Goal: Information Seeking & Learning: Learn about a topic

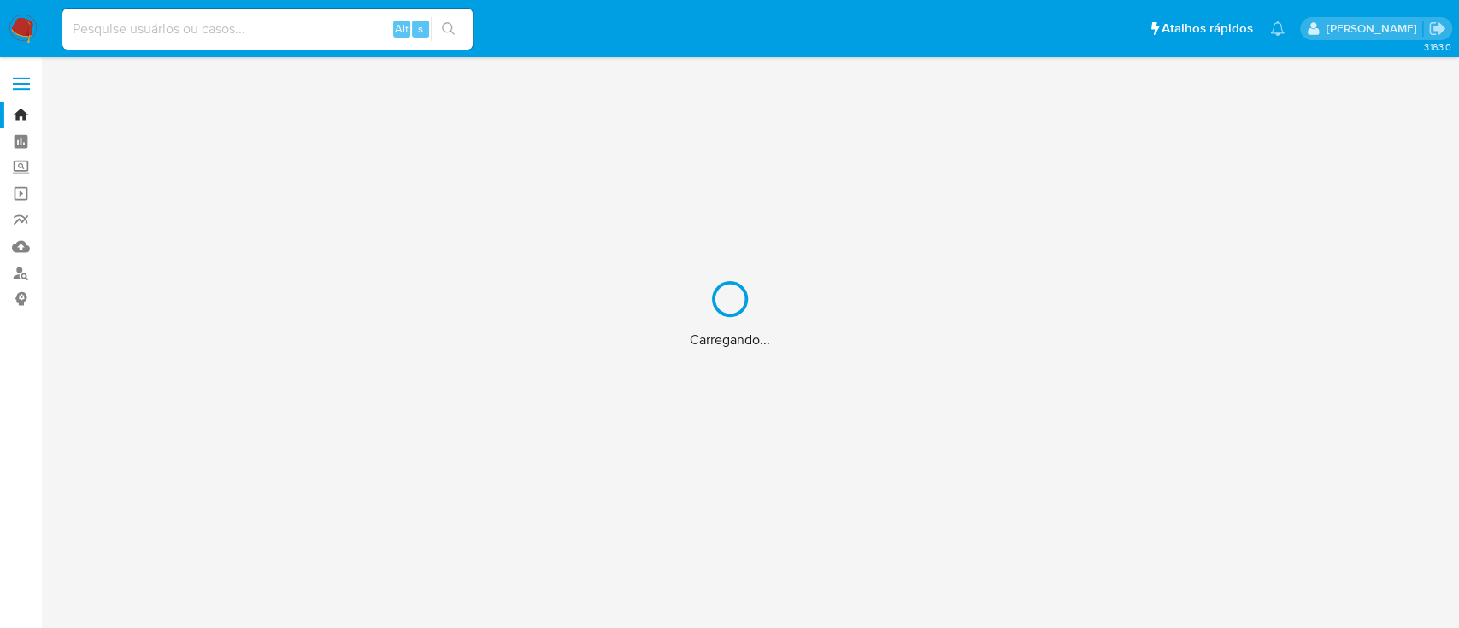
click at [0, 74] on div "Carregando..." at bounding box center [729, 314] width 1459 height 628
drag, startPoint x: 7, startPoint y: 74, endPoint x: 17, endPoint y: 78, distance: 10.8
click at [8, 74] on div "Carregando..." at bounding box center [729, 314] width 1459 height 628
drag, startPoint x: 25, startPoint y: 80, endPoint x: 35, endPoint y: 99, distance: 21.4
click at [31, 85] on div "Carregando..." at bounding box center [729, 314] width 1459 height 628
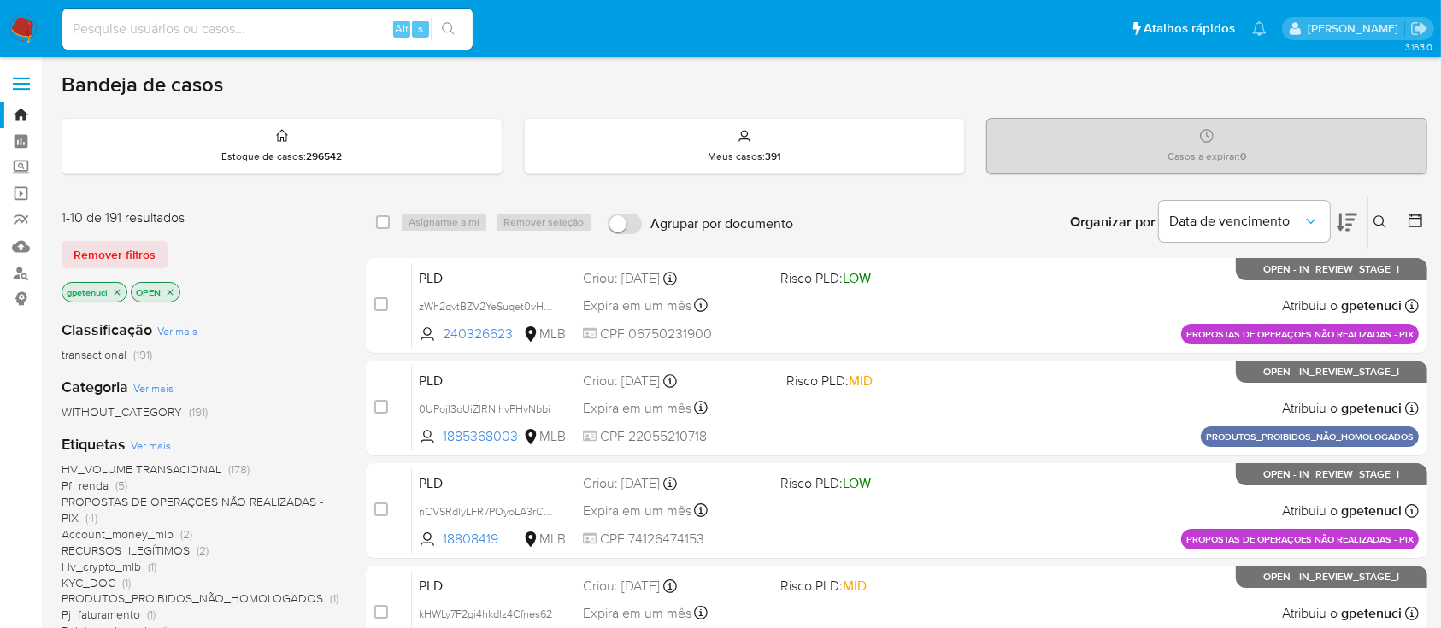
click at [21, 77] on span at bounding box center [21, 78] width 17 height 3
click at [0, 0] on input "checkbox" at bounding box center [0, 0] width 0 height 0
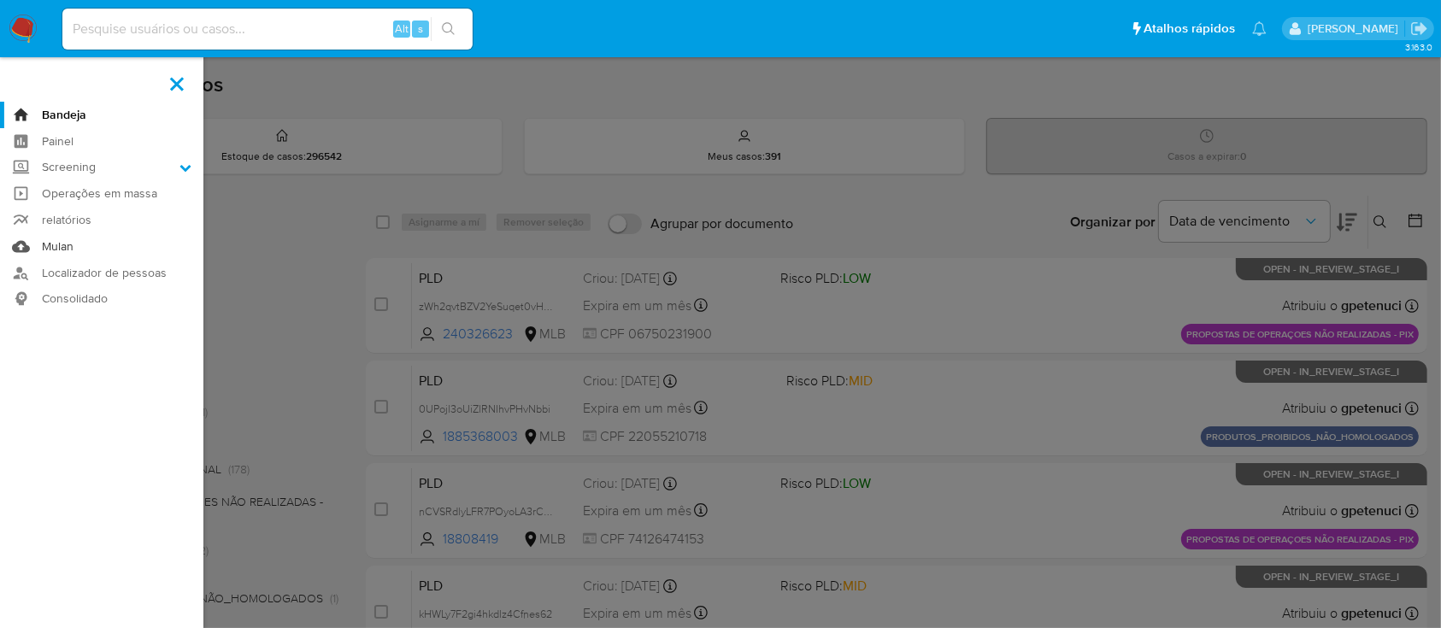
click at [56, 248] on link "Mulan" at bounding box center [101, 246] width 203 height 26
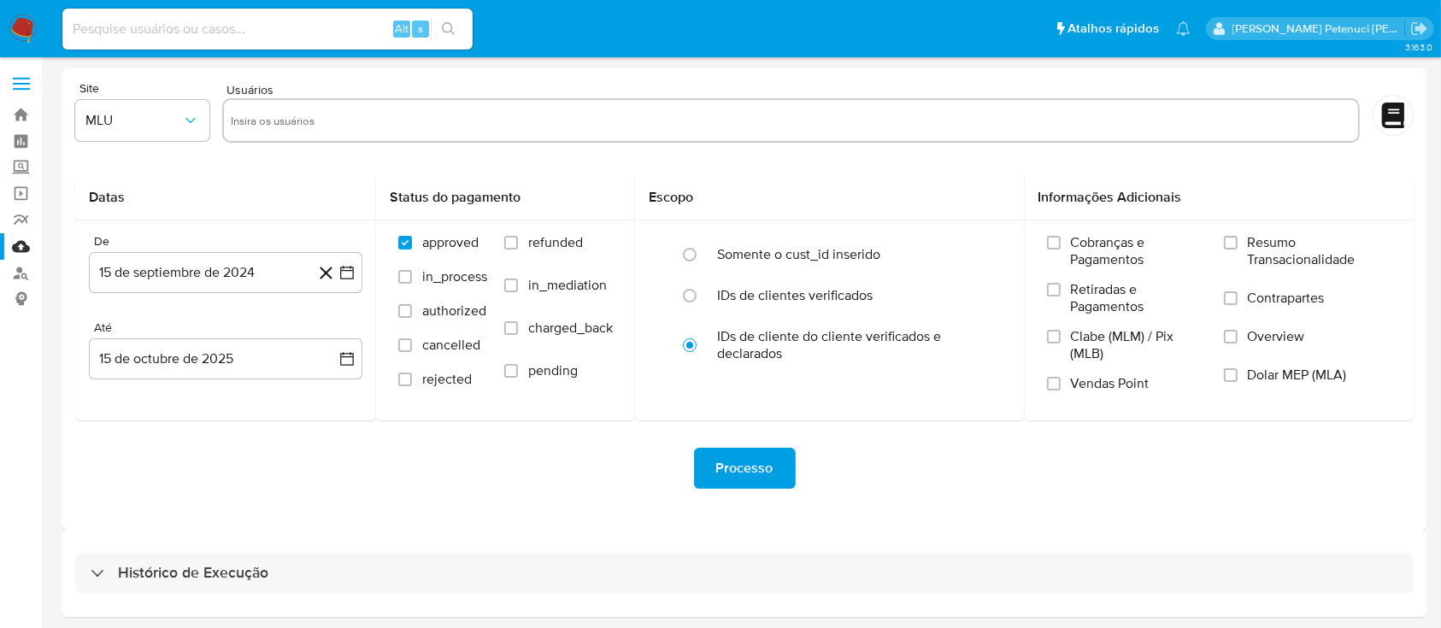
scroll to position [62, 0]
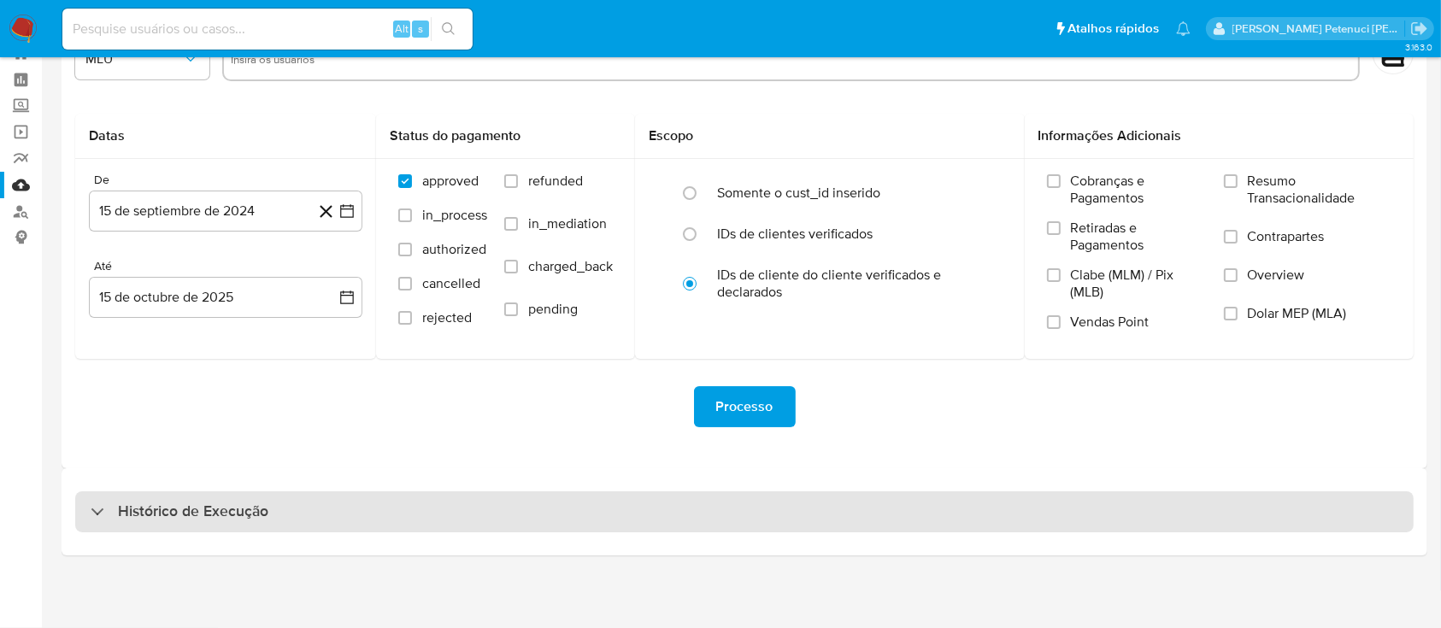
click at [249, 502] on h3 "Histórico de Execução" at bounding box center [193, 512] width 150 height 21
select select "10"
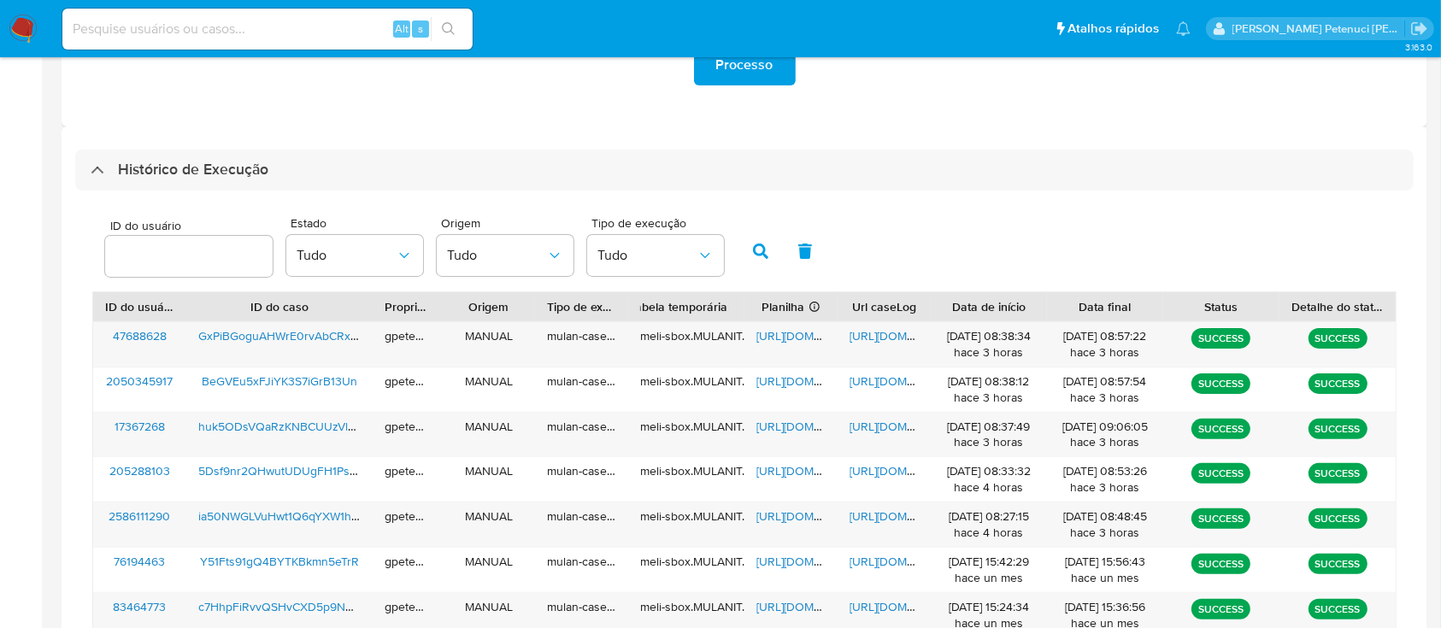
scroll to position [517, 0]
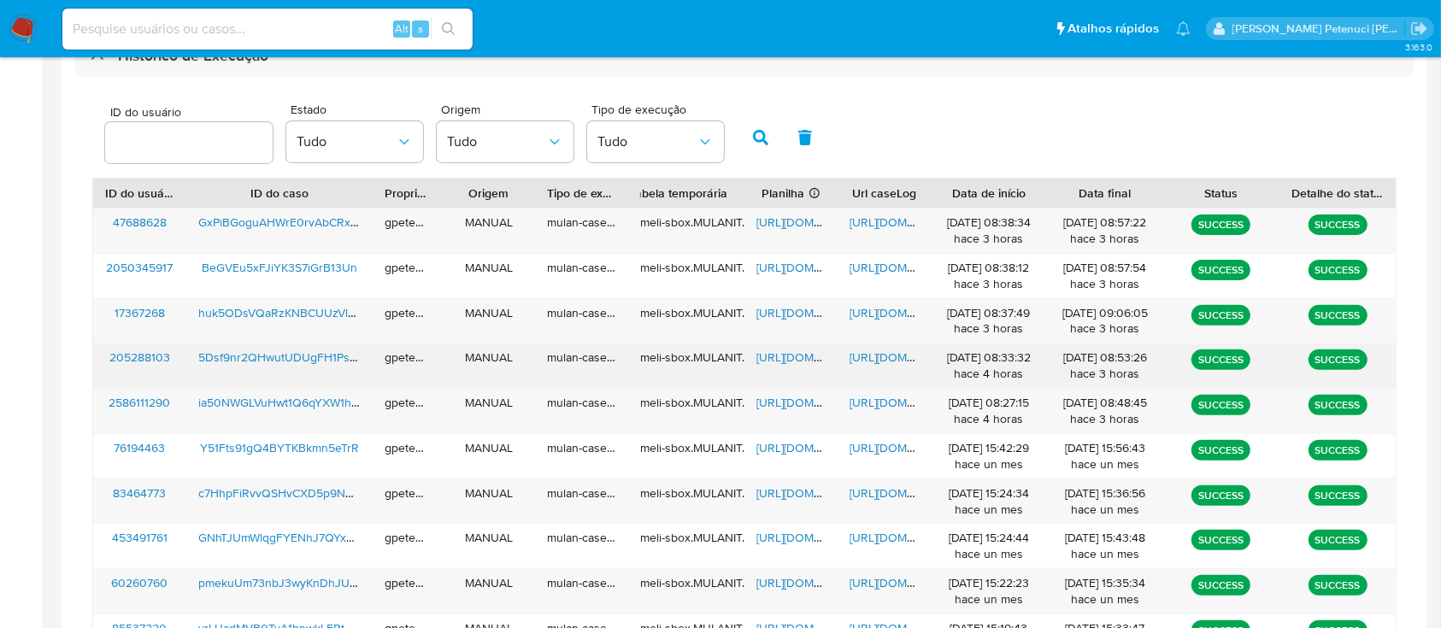
click at [275, 354] on span "5Dsf9nr2QHwutUDUgFH1PsrX" at bounding box center [279, 357] width 163 height 17
click at [802, 358] on span "https://docs.google.com/spreadsheets/d/1ZRsTldC9adw1cAytUCrrfSxNFftrsNrRUWsiqf5…" at bounding box center [815, 357] width 118 height 17
click at [884, 354] on span "https://docs.google.com/document/d/1Q6fU9Tn7UXElQg_t65SS--OooVoWjPDJkXKDpe-ZI_M…" at bounding box center [908, 357] width 118 height 17
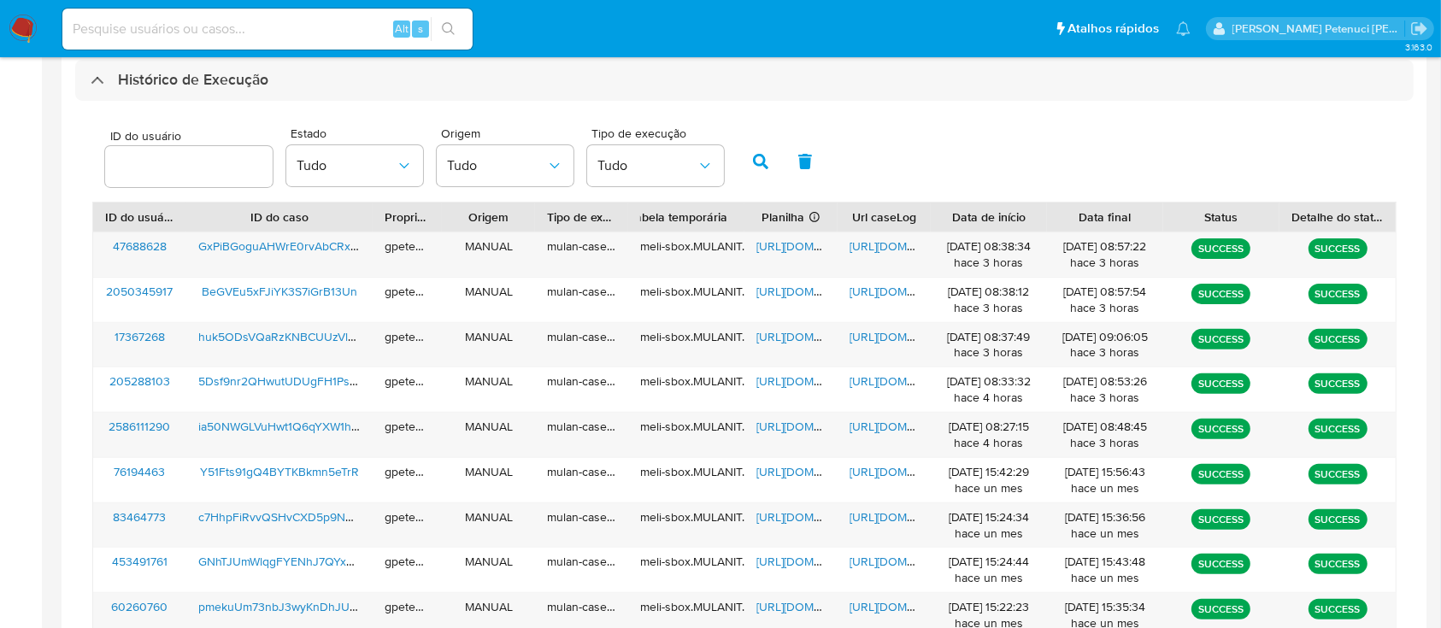
scroll to position [478, 0]
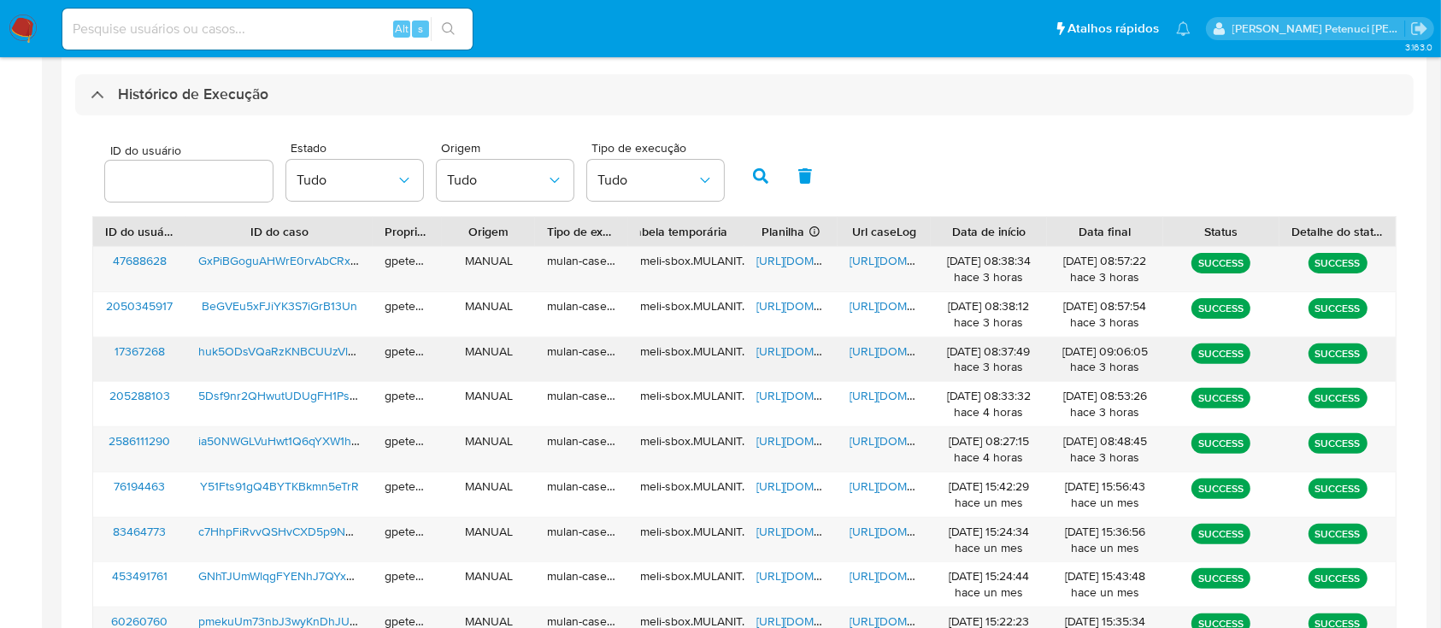
click at [327, 343] on span "huk5ODsVQaRzKNBCUUzVlnGg" at bounding box center [284, 351] width 172 height 17
click at [773, 349] on span "https://docs.google.com/spreadsheets/d/19LOjeTyJ9asZIbgLaI988rWofkayiMhEtNKOImK…" at bounding box center [815, 351] width 118 height 17
click at [886, 352] on span "https://docs.google.com/document/d/1MDPcW3UyMZ3j6HzPtDsXyrl0xPQRAMDzpoDXTZyyXZ0…" at bounding box center [908, 351] width 118 height 17
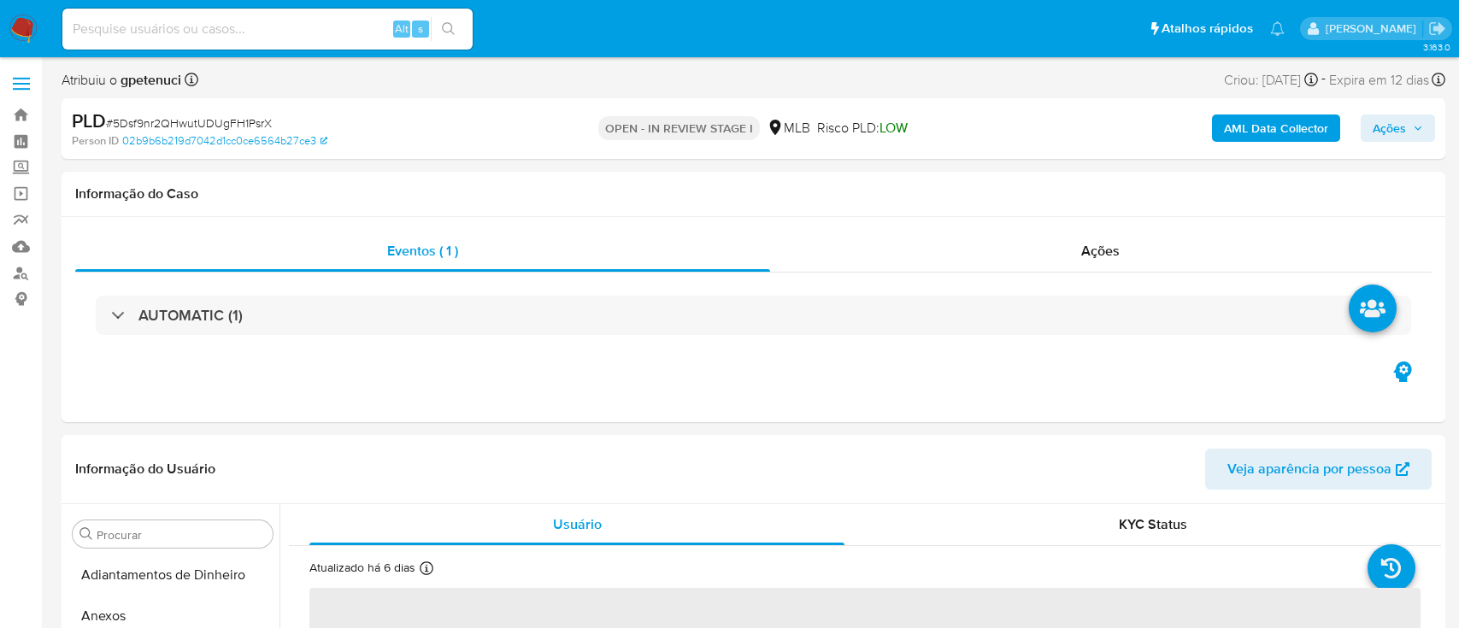
select select "10"
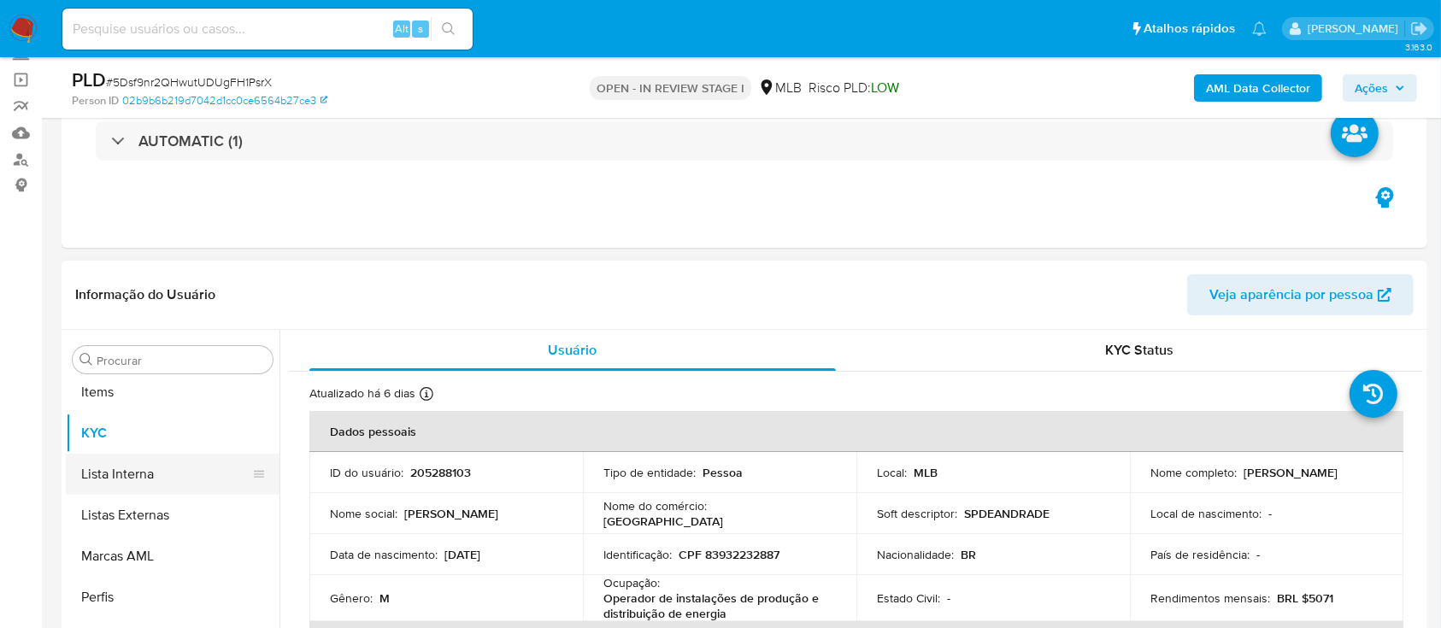
scroll to position [927, 0]
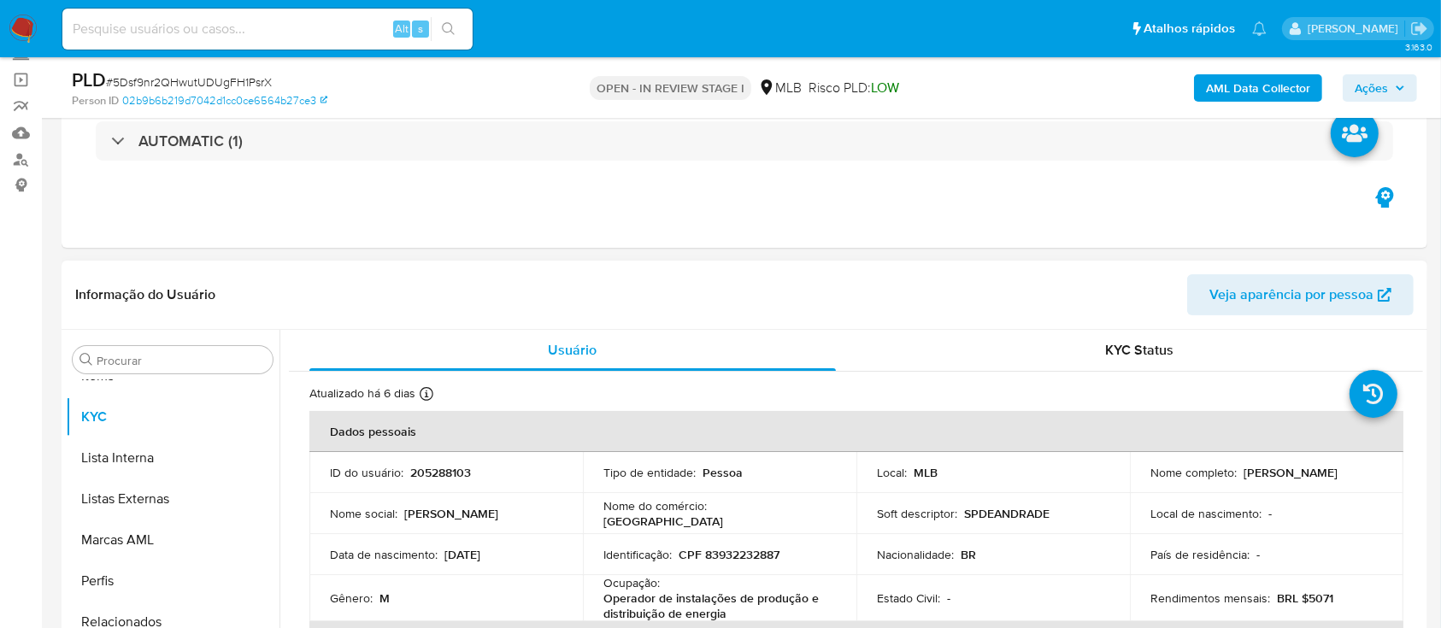
click at [340, 306] on header "Informação do Usuário Veja aparência por pessoa" at bounding box center [744, 294] width 1338 height 41
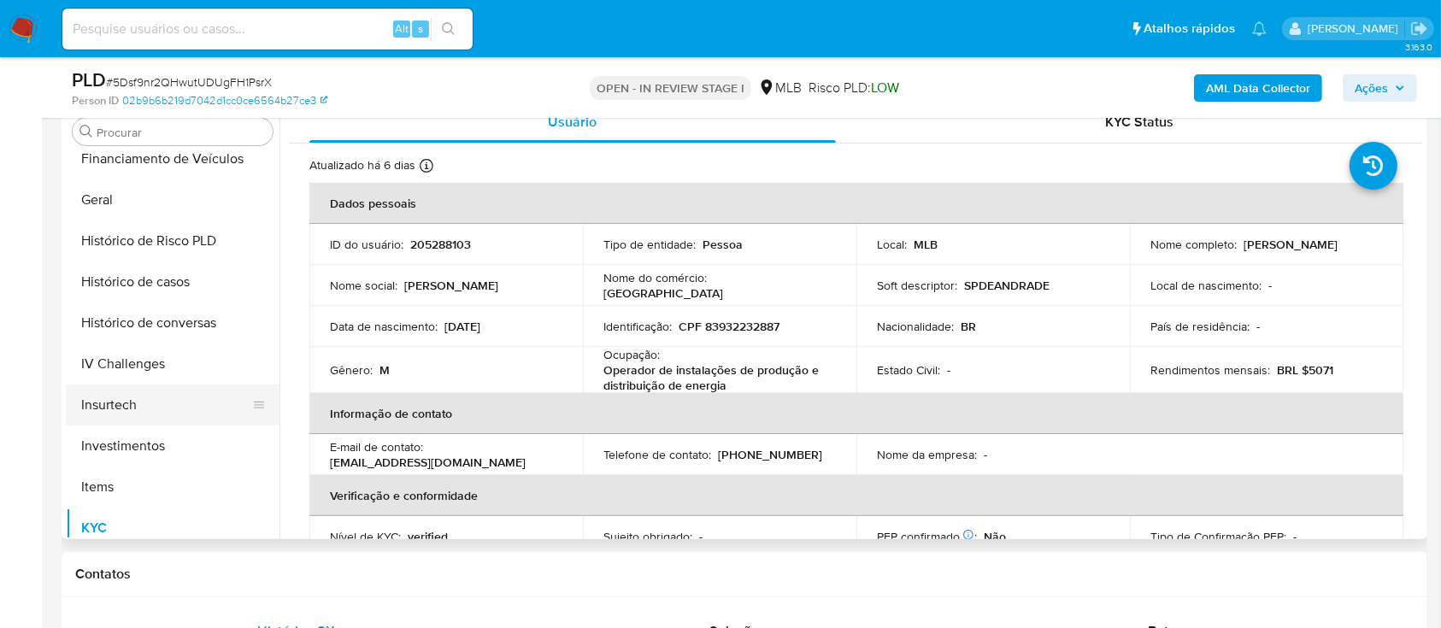
scroll to position [585, 0]
click at [180, 284] on button "Histórico de casos" at bounding box center [166, 284] width 200 height 41
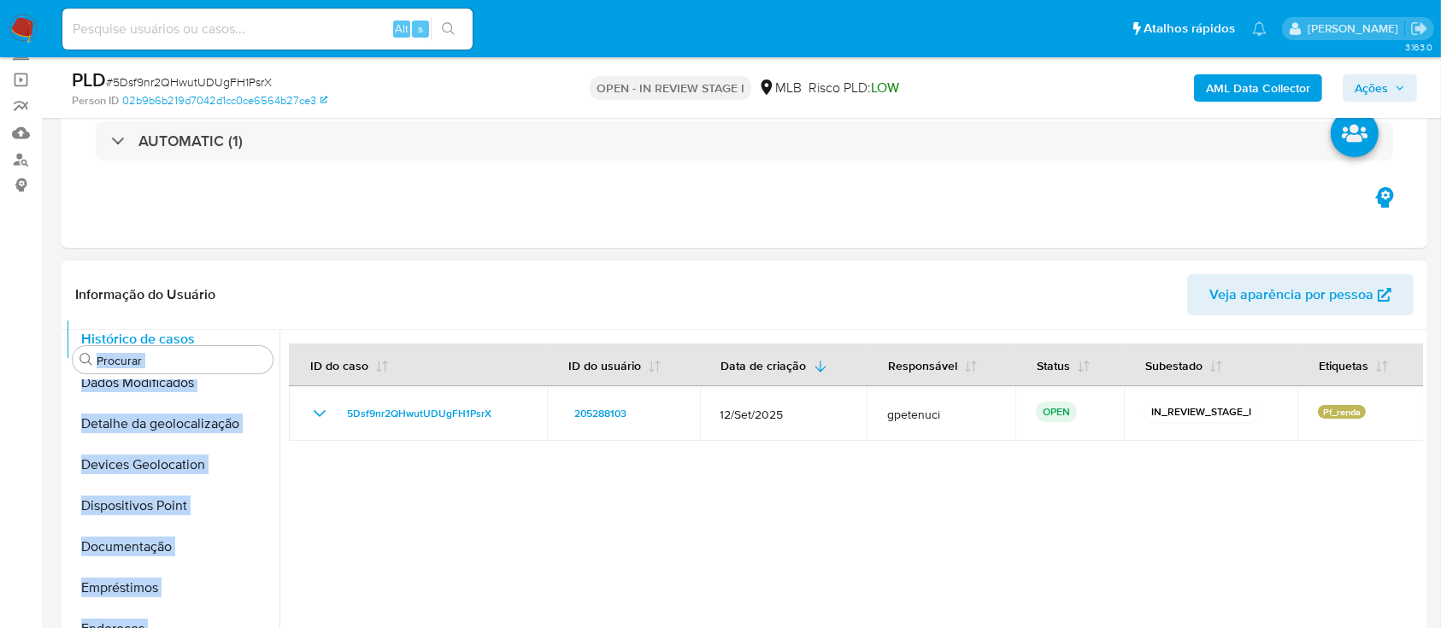
scroll to position [0, 0]
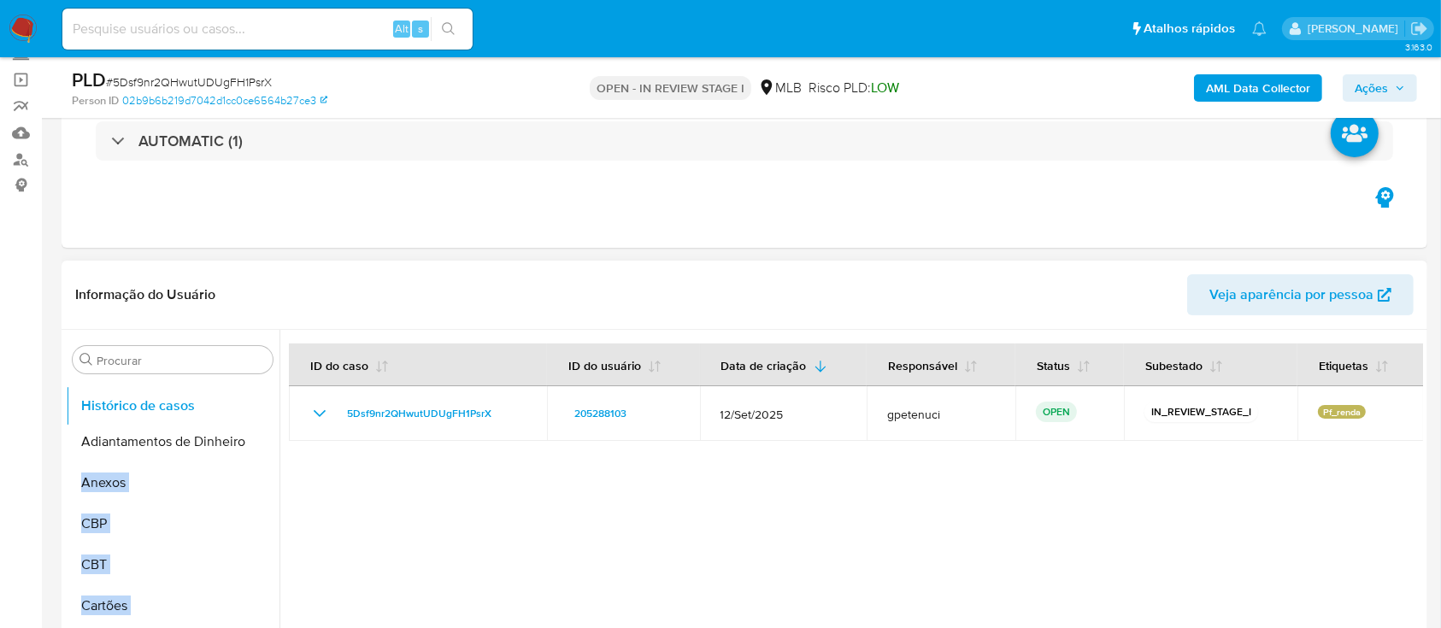
drag, startPoint x: 255, startPoint y: 515, endPoint x: 246, endPoint y: 409, distance: 106.4
click at [246, 409] on ul "Adiantamentos de Dinheiro Anexos CBP CBT Cartões Contas Bancárias Dados Modific…" at bounding box center [173, 572] width 214 height 385
click at [280, 284] on header "Informação do Usuário Veja aparência por pessoa" at bounding box center [744, 294] width 1338 height 41
drag, startPoint x: 251, startPoint y: 435, endPoint x: 257, endPoint y: 457, distance: 23.0
click at [257, 457] on ul "Histórico de casos Adiantamentos de Dinheiro Anexos CBP CBT Cartões Contas Banc…" at bounding box center [173, 572] width 214 height 385
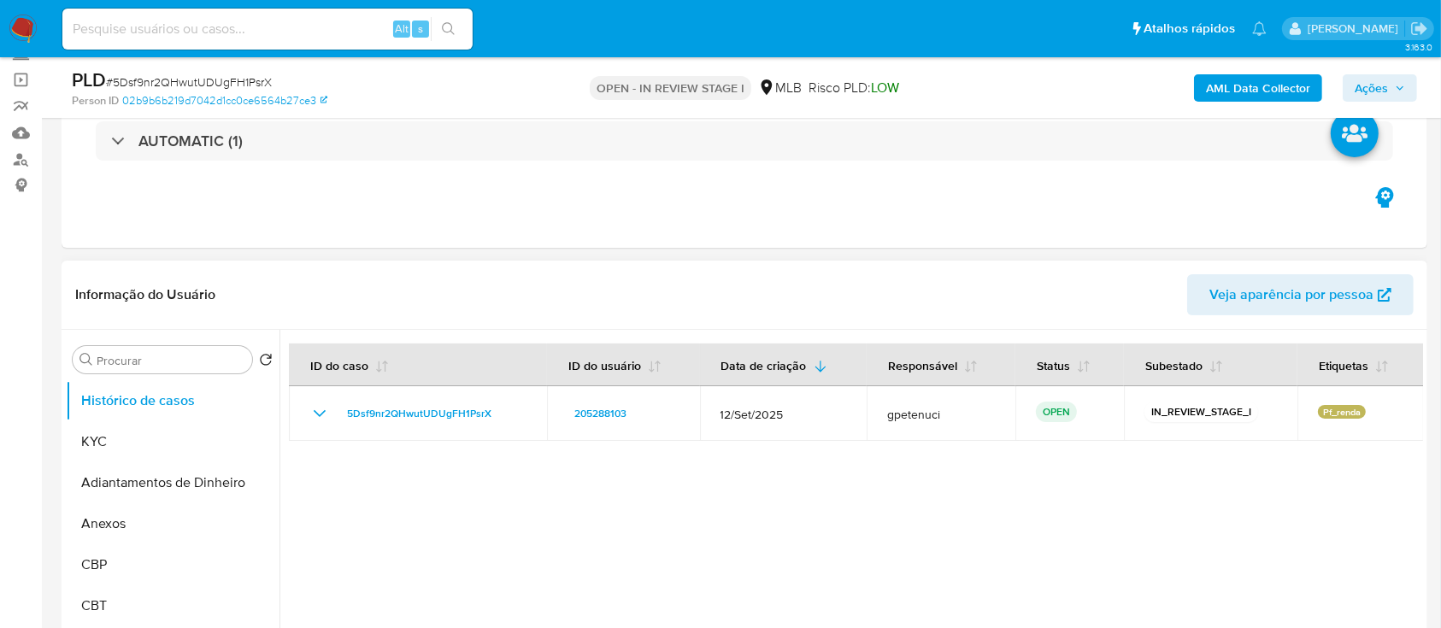
click at [322, 284] on header "Informação do Usuário Veja aparência por pessoa" at bounding box center [744, 294] width 1338 height 41
drag, startPoint x: 253, startPoint y: 414, endPoint x: 259, endPoint y: 449, distance: 36.4
click at [259, 449] on ul "Histórico de casos KYC Adiantamentos de Dinheiro Anexos CBP CBT Cartões Contas …" at bounding box center [173, 572] width 214 height 385
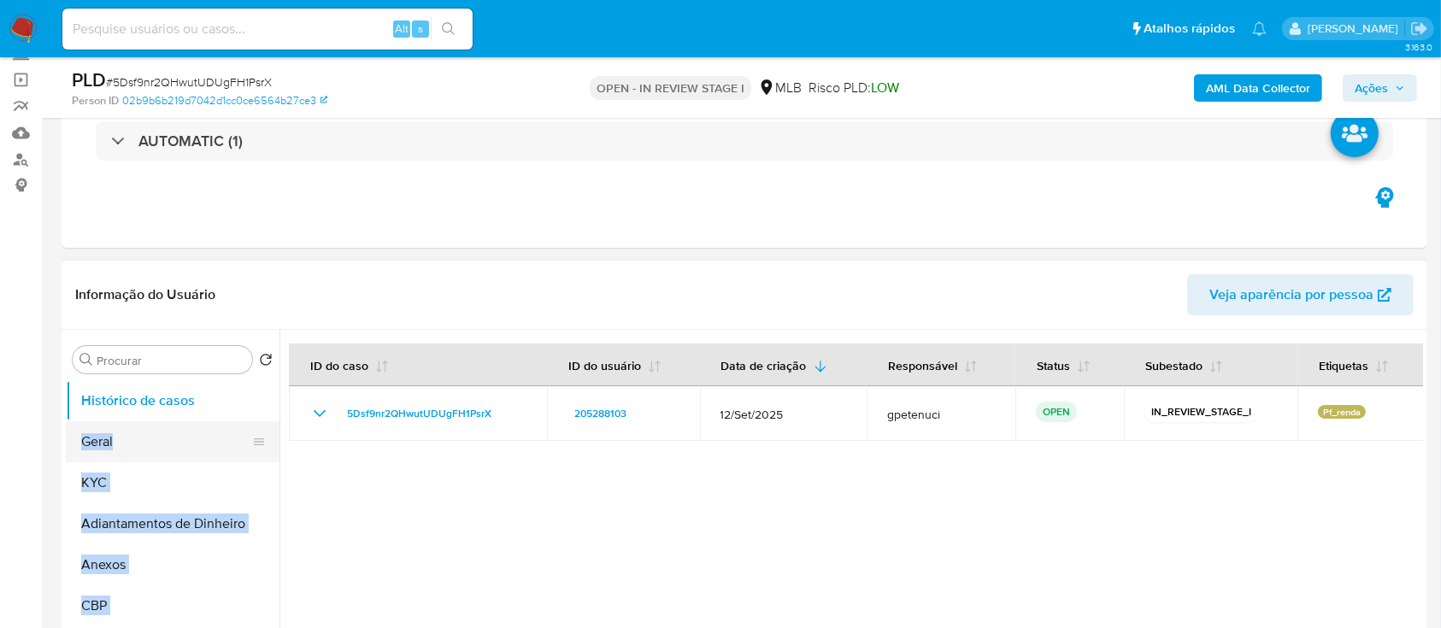
click at [190, 435] on button "Geral" at bounding box center [166, 441] width 200 height 41
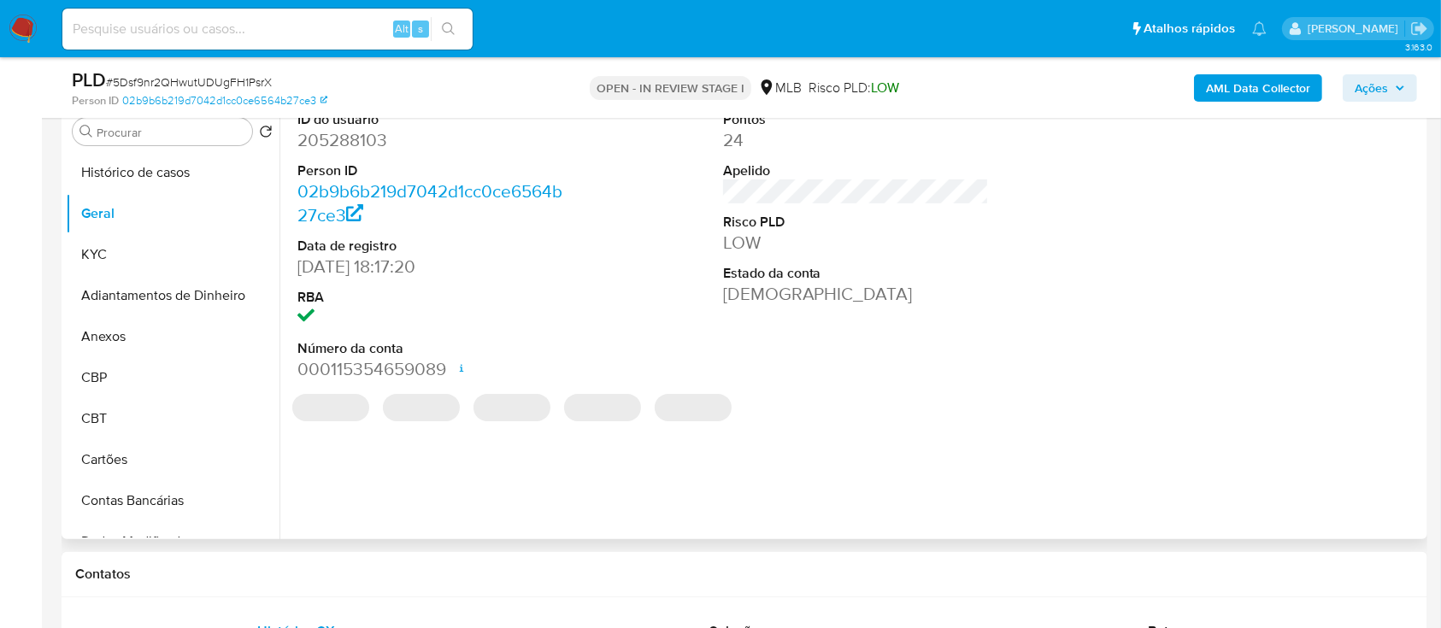
scroll to position [227, 0]
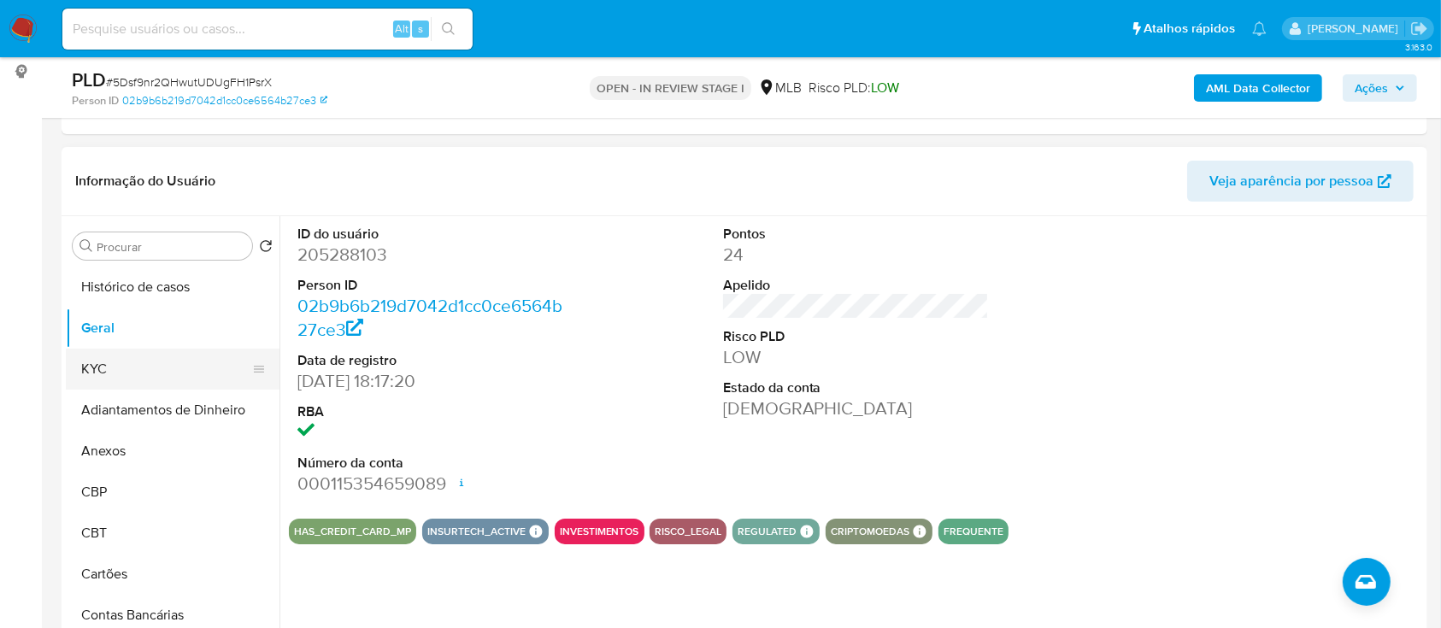
click at [123, 376] on button "KYC" at bounding box center [166, 369] width 200 height 41
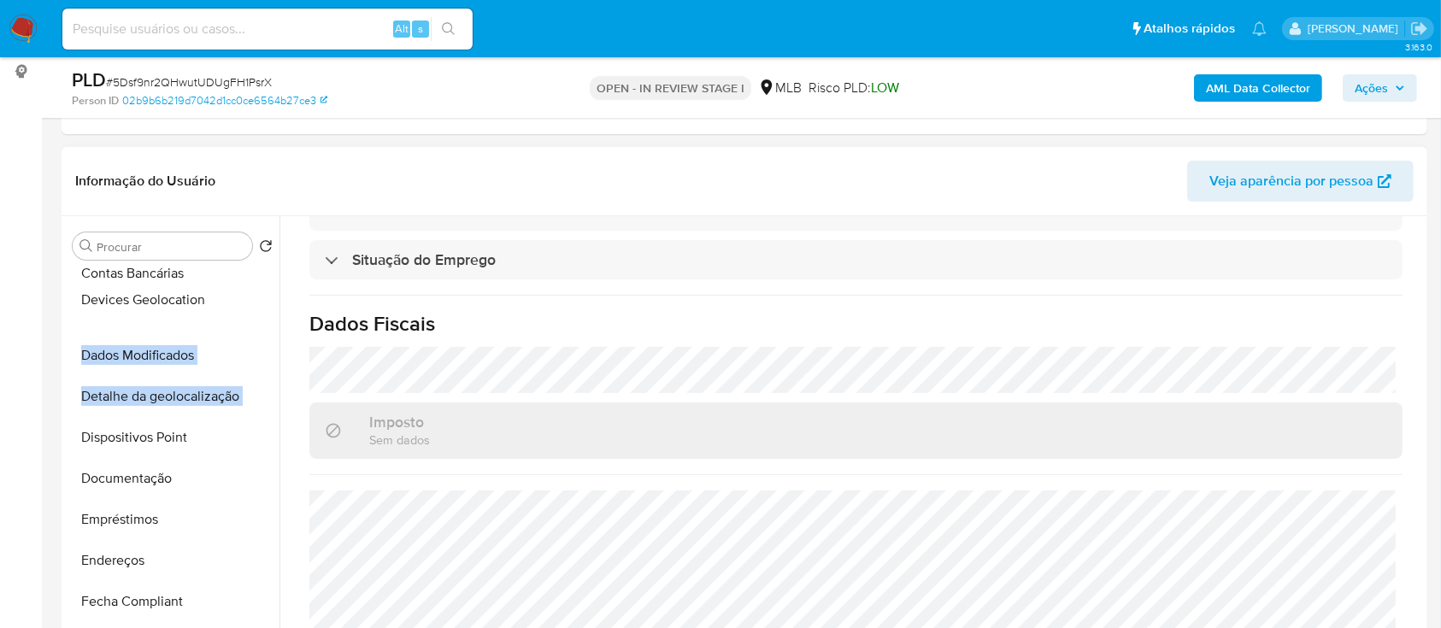
scroll to position [0, 0]
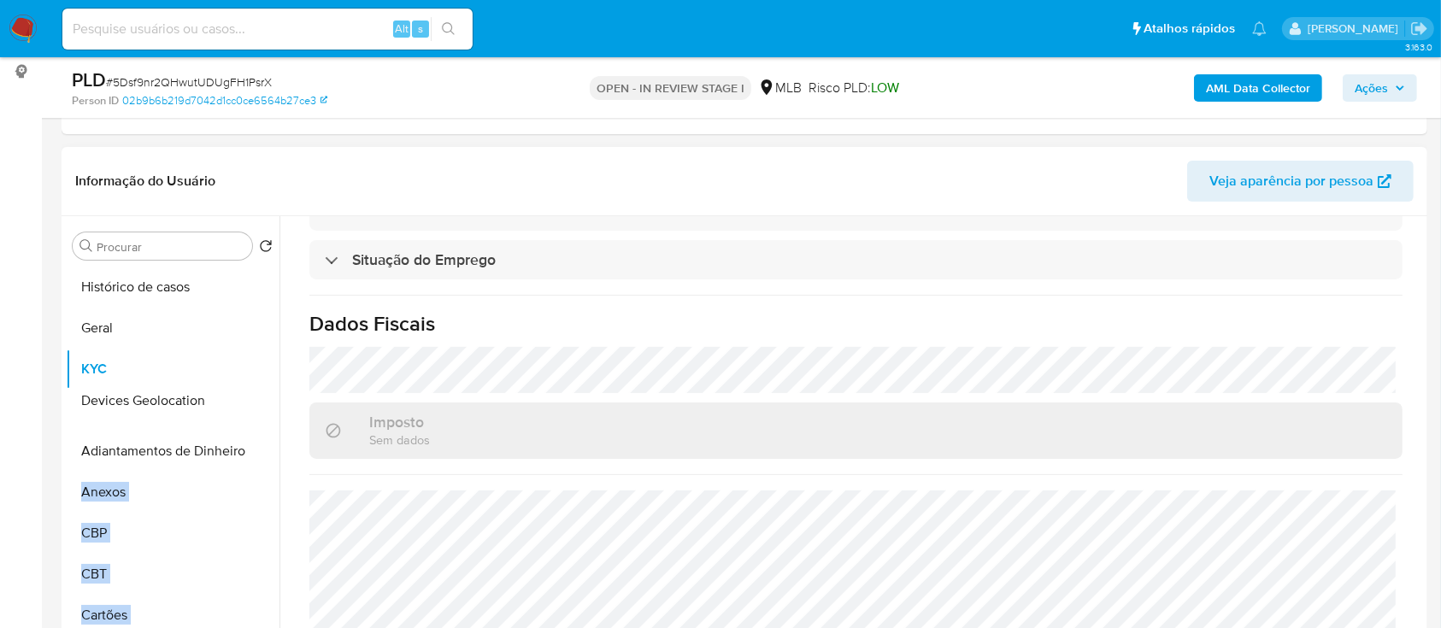
drag, startPoint x: 256, startPoint y: 396, endPoint x: 267, endPoint y: 400, distance: 11.1
click at [267, 400] on ul "Histórico de casos Geral KYC Adiantamentos de Dinheiro Anexos CBP CBT Cartões C…" at bounding box center [173, 459] width 214 height 385
drag, startPoint x: 253, startPoint y: 326, endPoint x: 267, endPoint y: 408, distance: 82.5
click at [267, 408] on ul "Histórico de casos Geral KYC Devices Geolocation Adiantamentos de Dinheiro Anex…" at bounding box center [173, 459] width 214 height 385
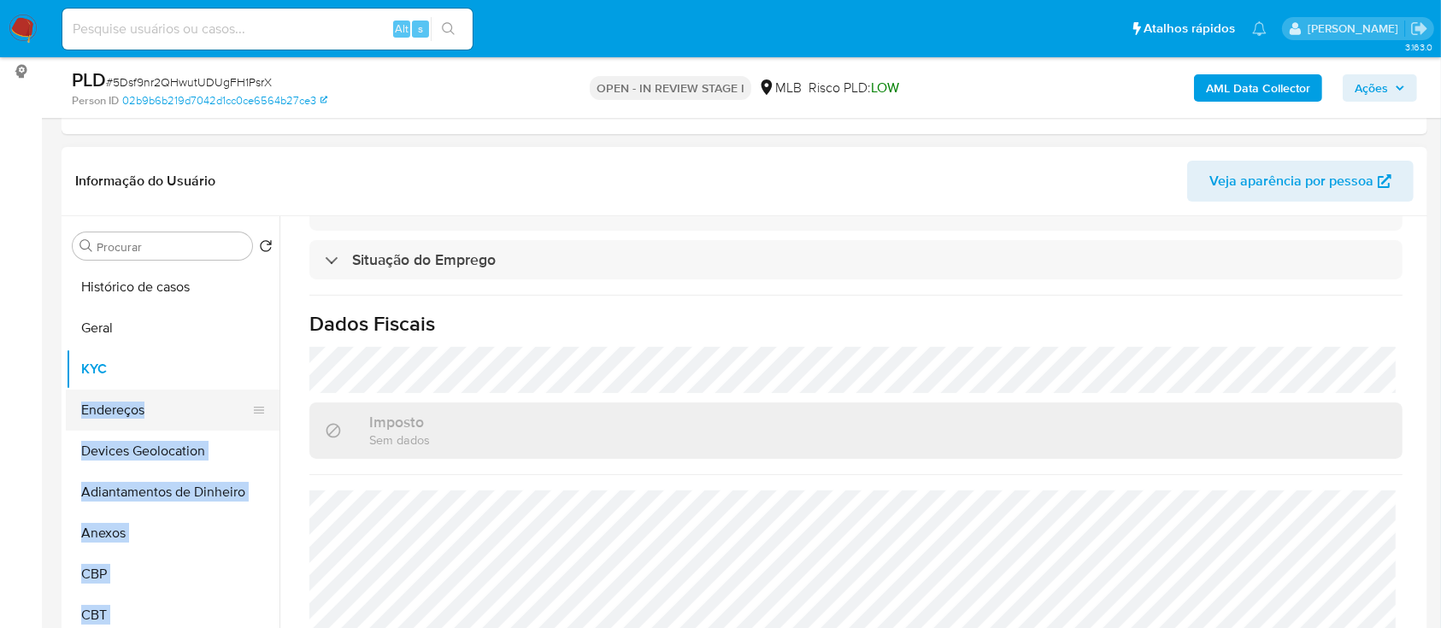
click at [211, 411] on button "Endereços" at bounding box center [166, 410] width 200 height 41
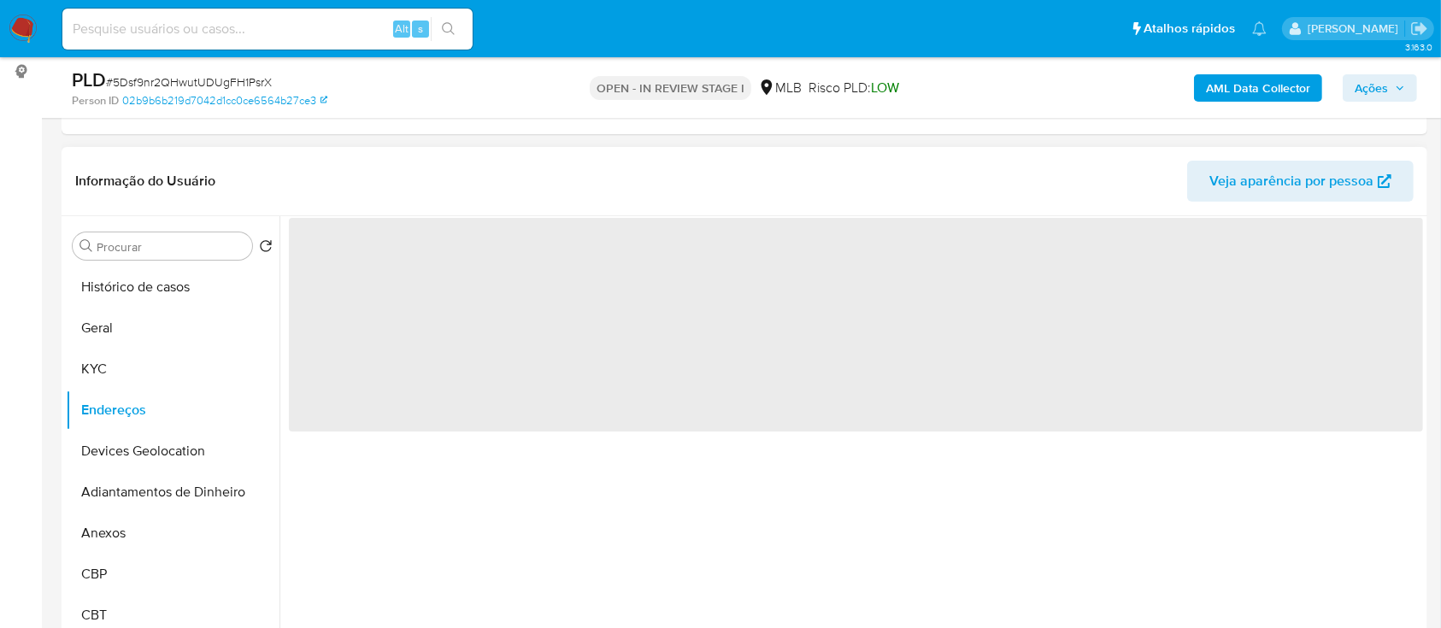
click at [494, 187] on header "Informação do Usuário Veja aparência por pessoa" at bounding box center [744, 181] width 1338 height 41
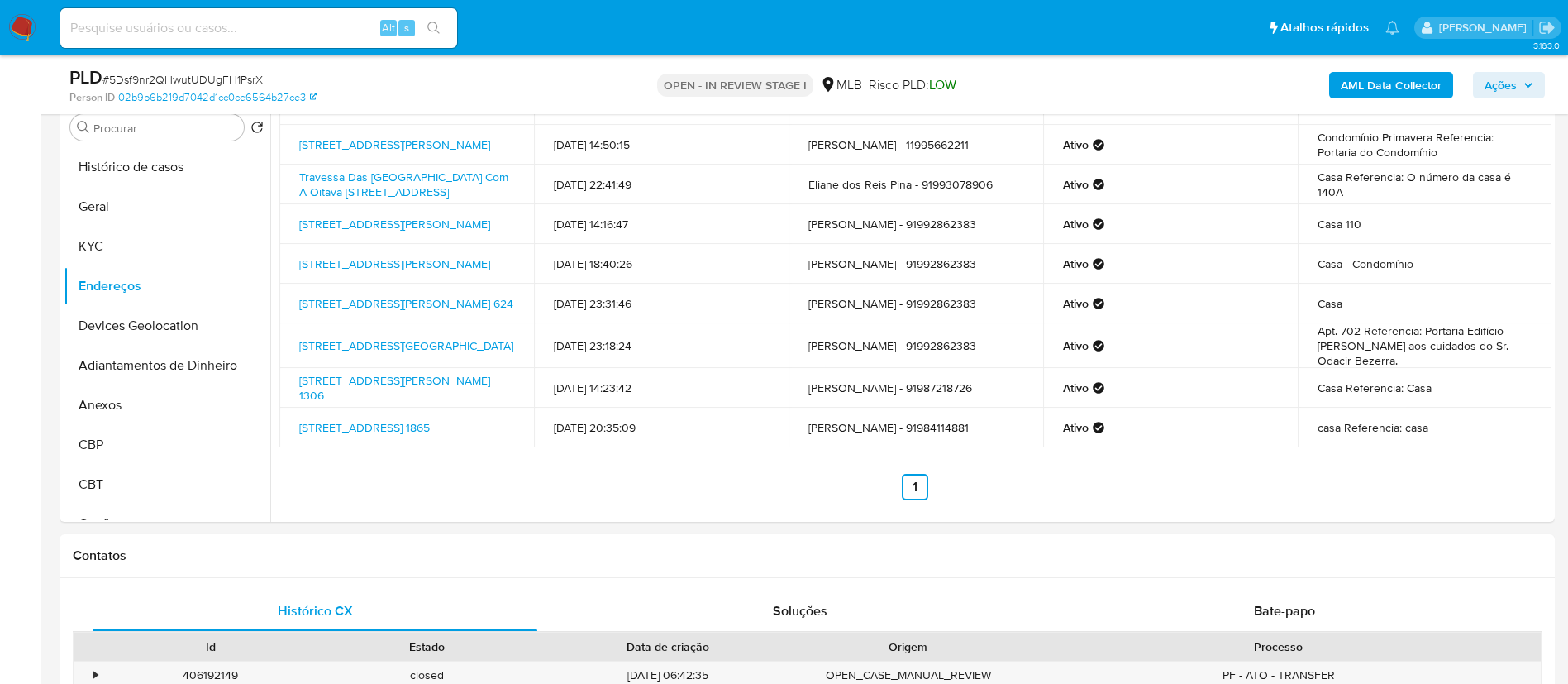
scroll to position [76, 0]
drag, startPoint x: 1391, startPoint y: 0, endPoint x: 1112, endPoint y: 537, distance: 605.2
click at [1112, 537] on div "Contatos" at bounding box center [808, 555] width 1495 height 44
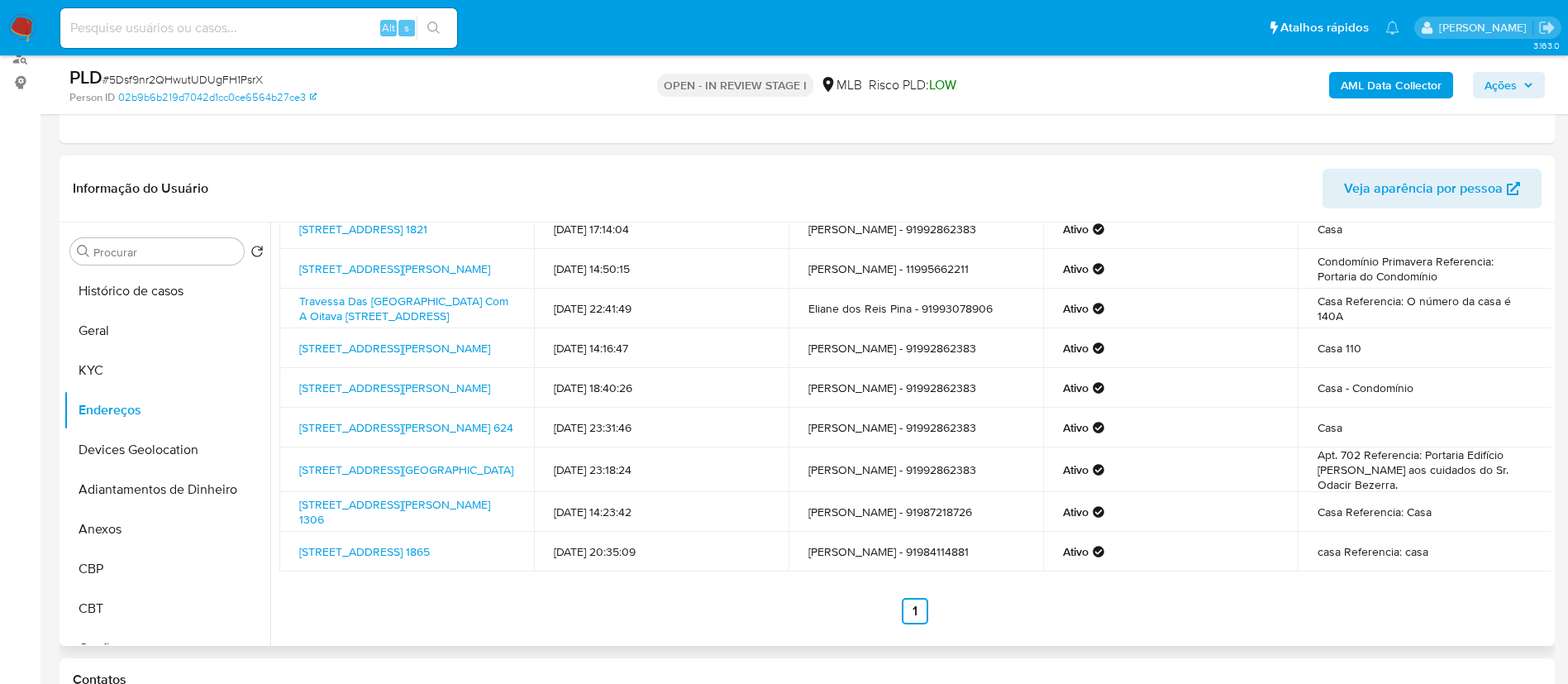
scroll to position [0, 0]
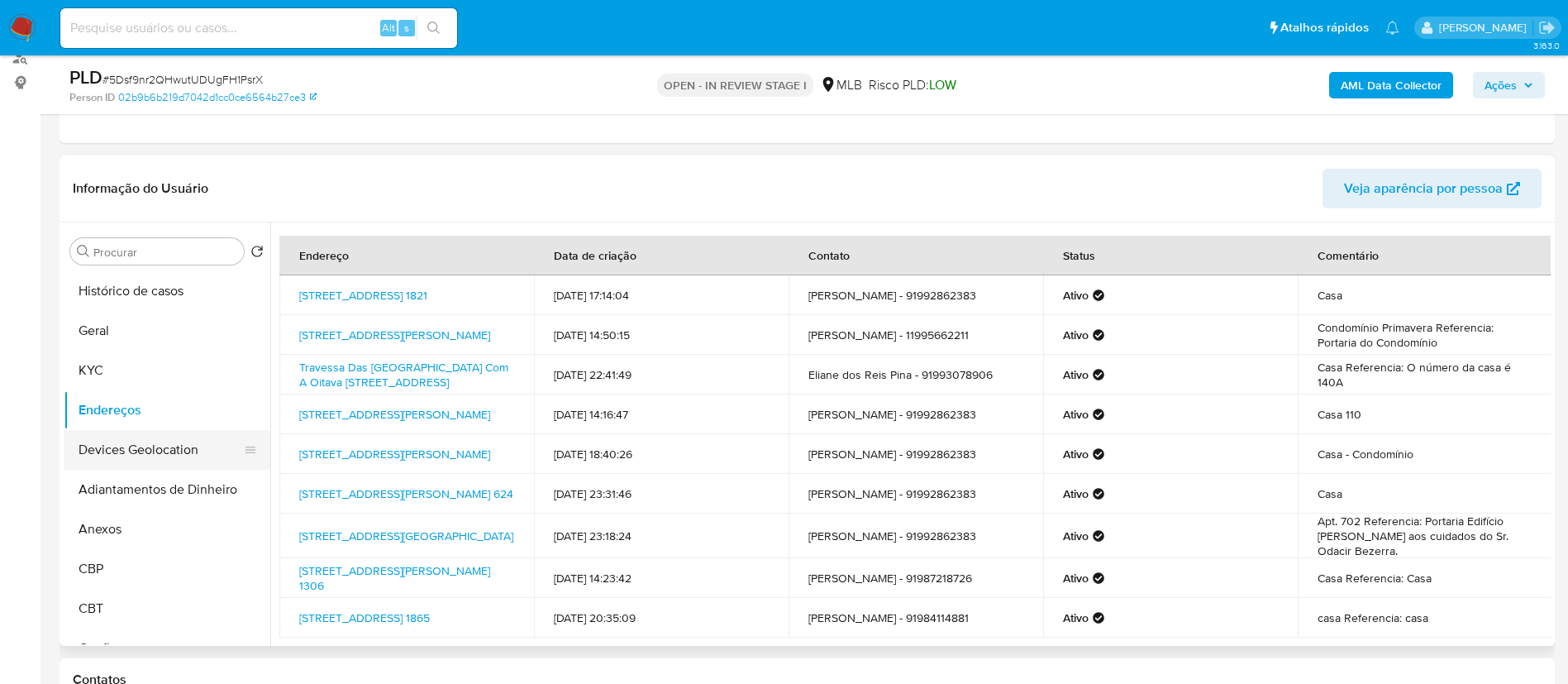
click at [131, 454] on button "Devices Geolocation" at bounding box center [161, 449] width 193 height 40
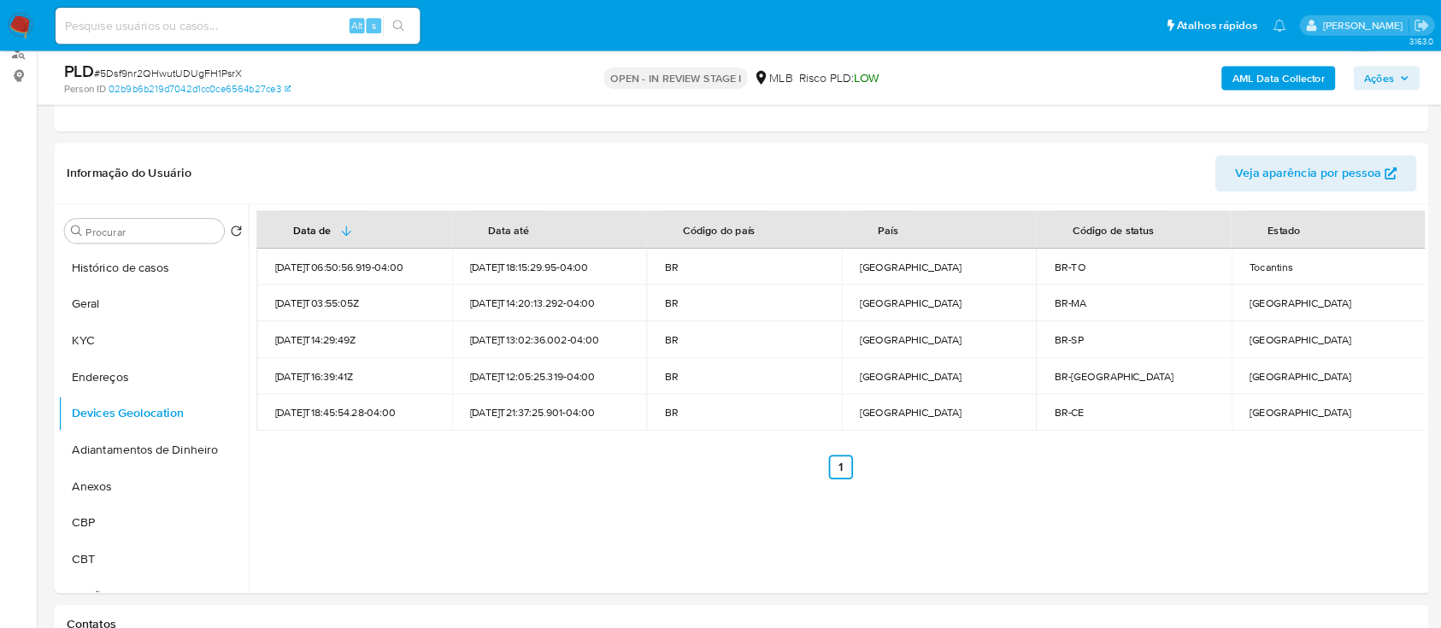
scroll to position [213, 0]
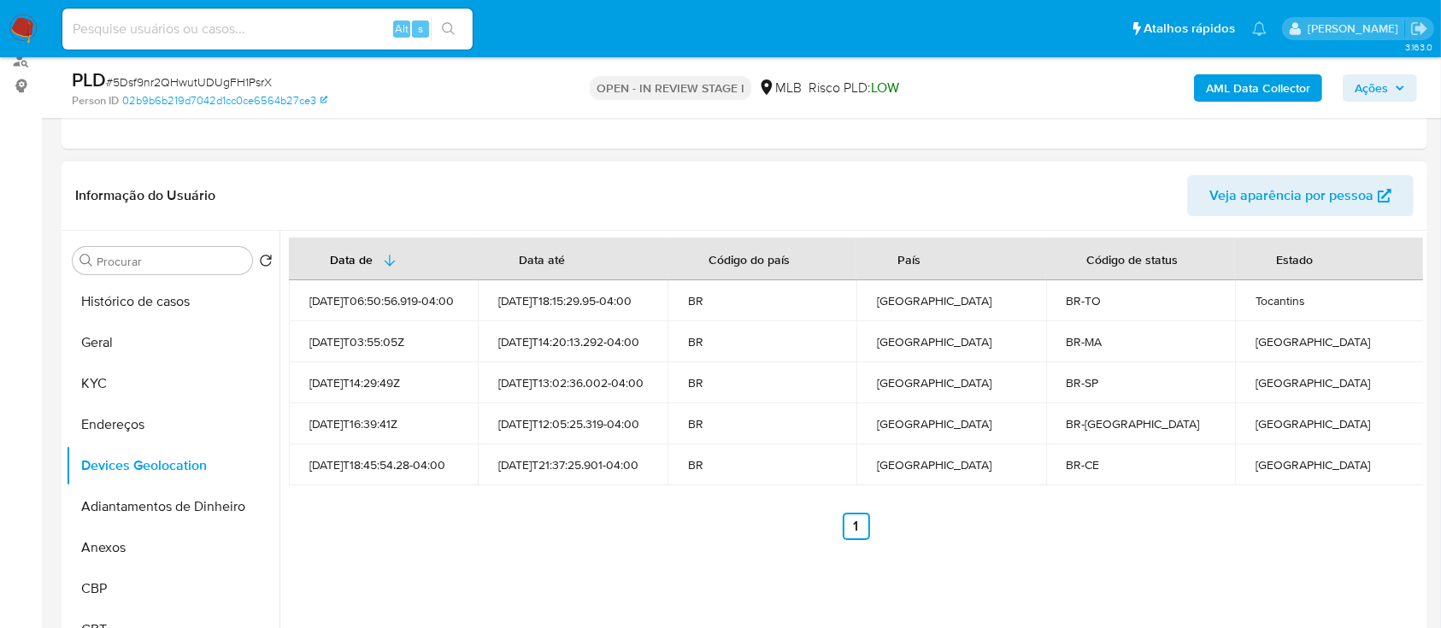
drag, startPoint x: 1593, startPoint y: 1, endPoint x: 926, endPoint y: 203, distance: 696.3
click at [926, 203] on header "Informação do Usuário Veja aparência por pessoa" at bounding box center [744, 195] width 1338 height 41
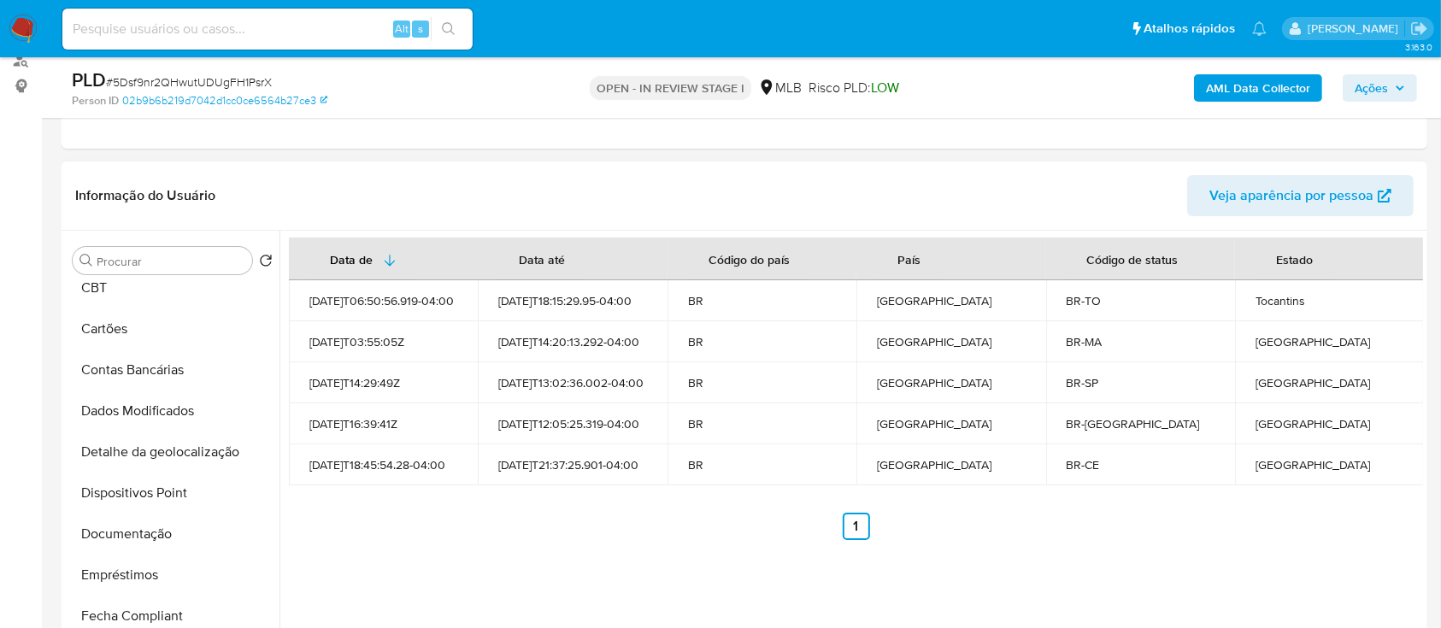
scroll to position [455, 0]
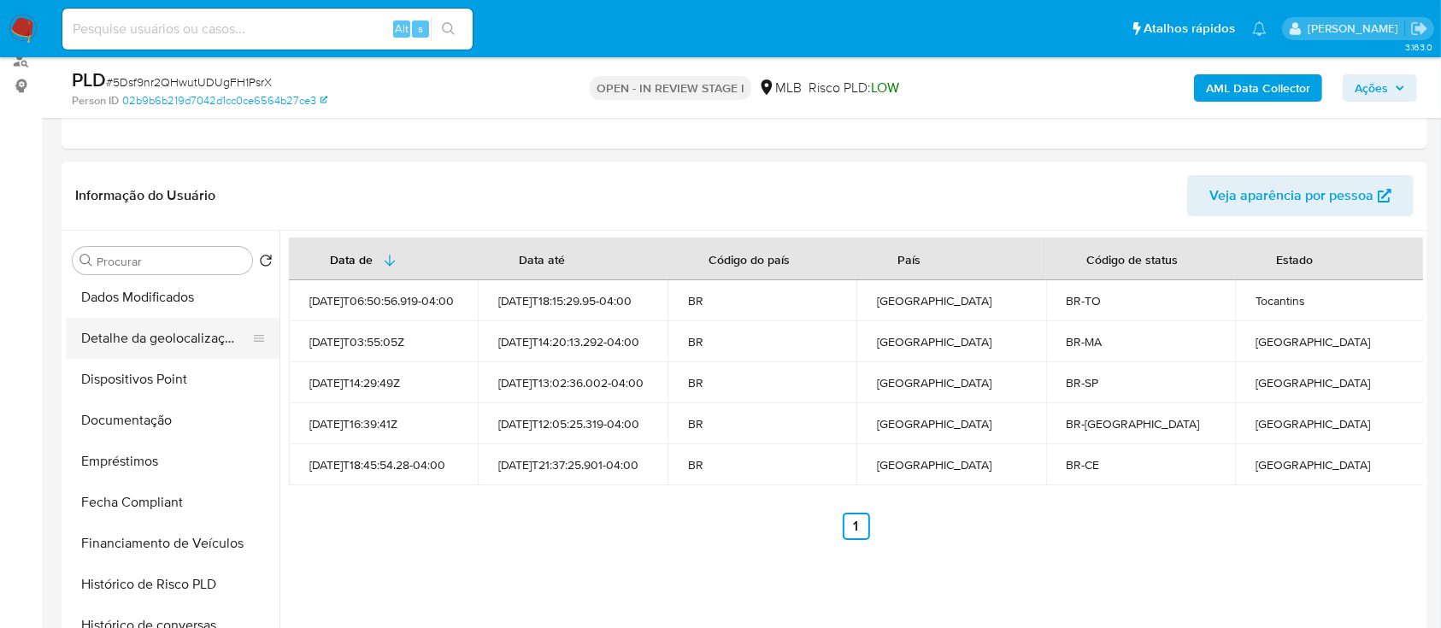
click at [190, 324] on button "Detalhe da geolocalização" at bounding box center [166, 338] width 200 height 41
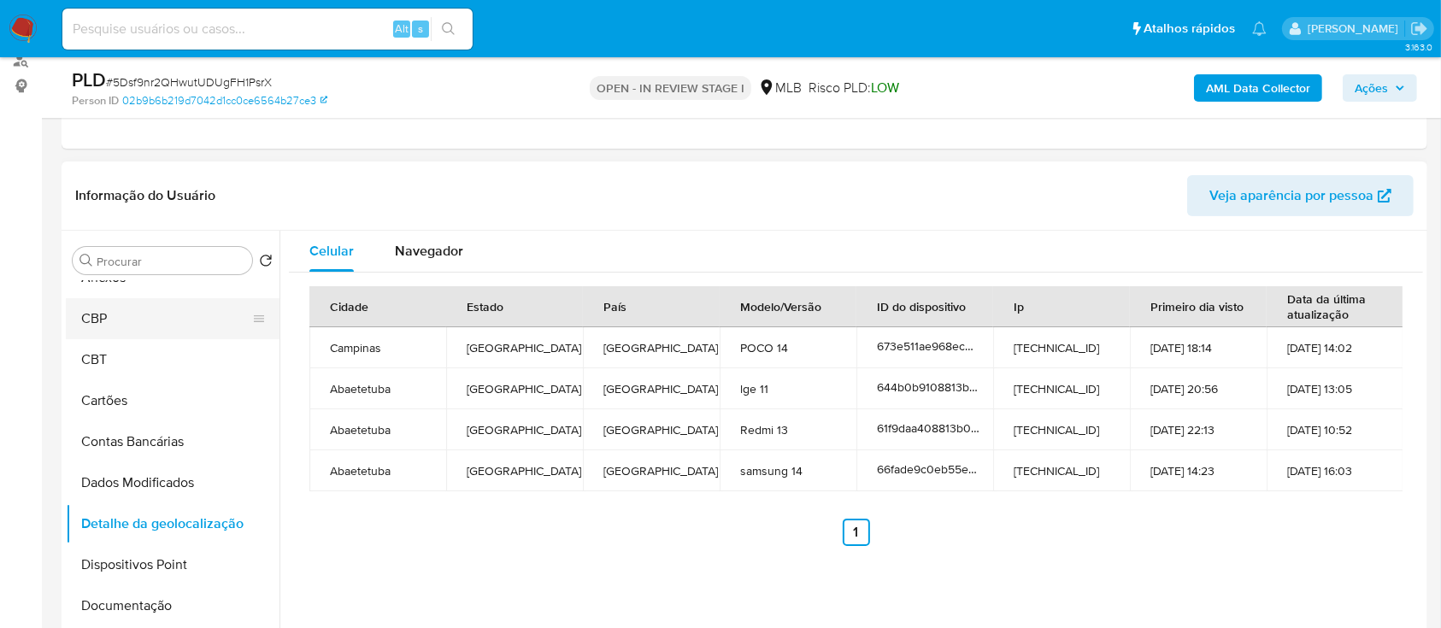
scroll to position [227, 0]
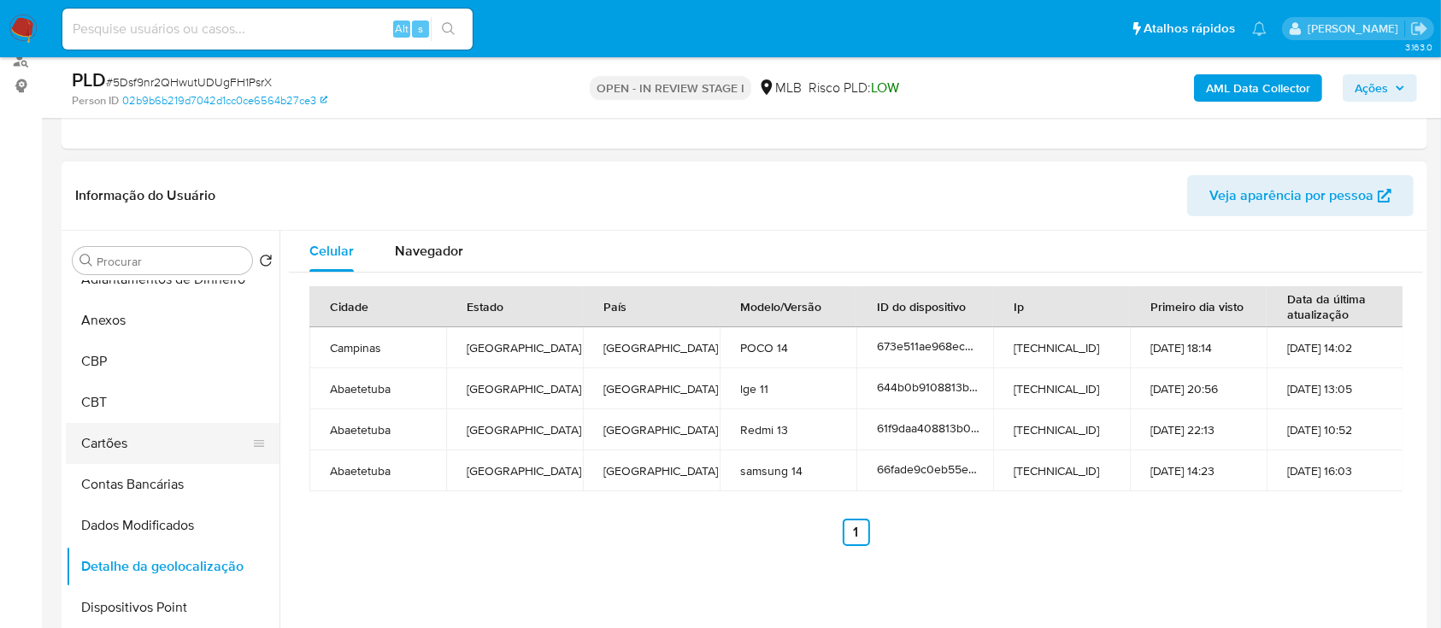
drag, startPoint x: 261, startPoint y: 564, endPoint x: 246, endPoint y: 460, distance: 105.2
click at [246, 454] on ul "Histórico de casos Geral KYC Endereços Devices Geolocation Adiantamentos de Din…" at bounding box center [173, 473] width 214 height 385
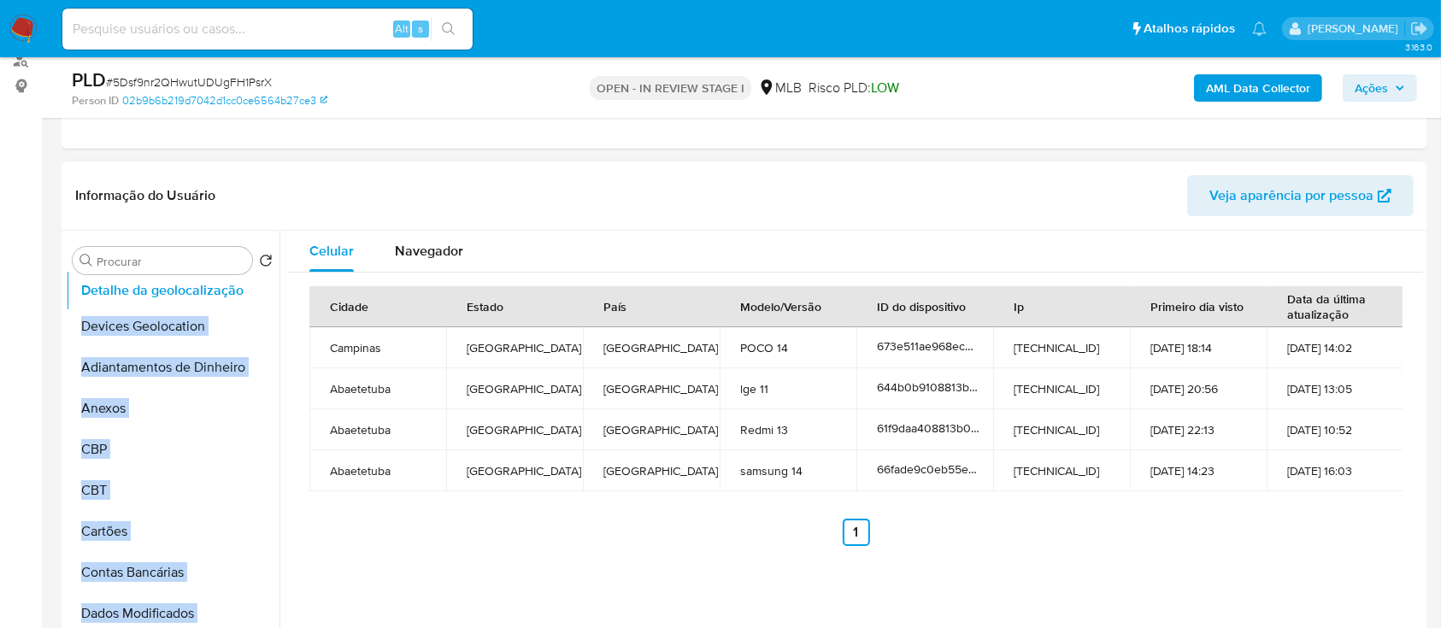
scroll to position [0, 0]
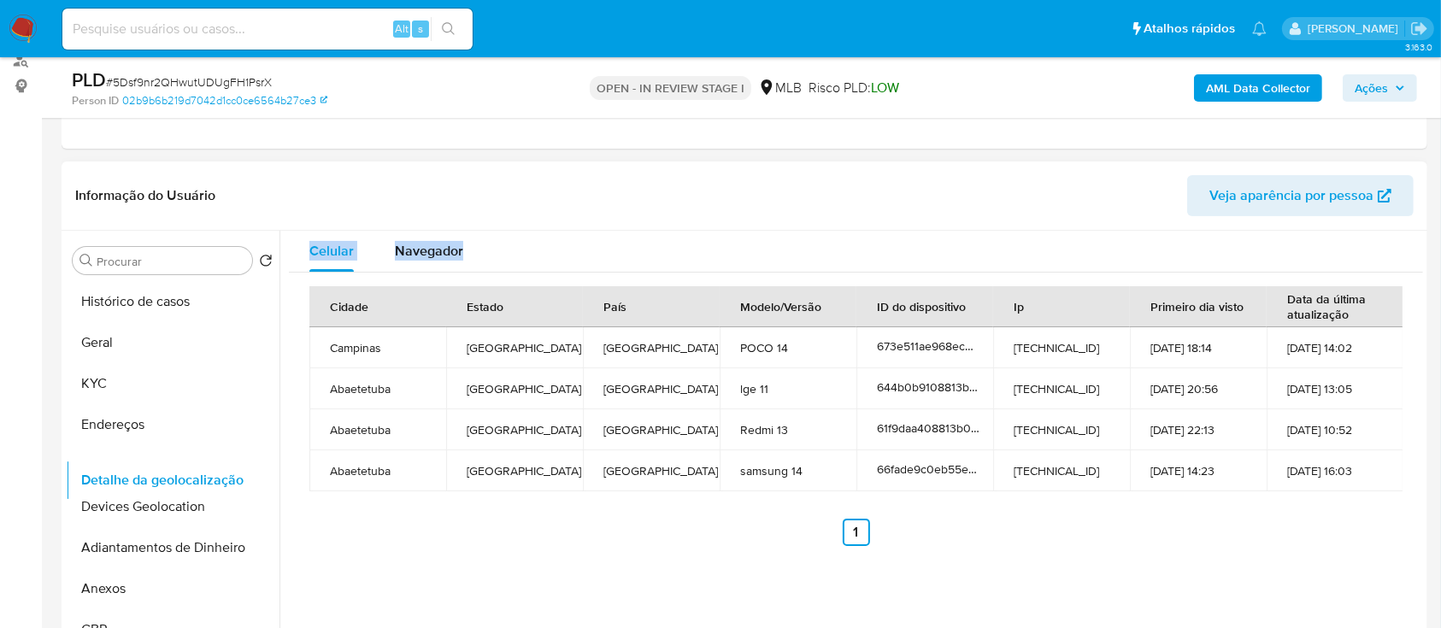
drag, startPoint x: 253, startPoint y: 560, endPoint x: 300, endPoint y: 475, distance: 96.8
click at [300, 475] on div "Procurar Retornar ao pedido padrão Histórico de casos Geral KYC Endereços Devic…" at bounding box center [744, 449] width 1357 height 437
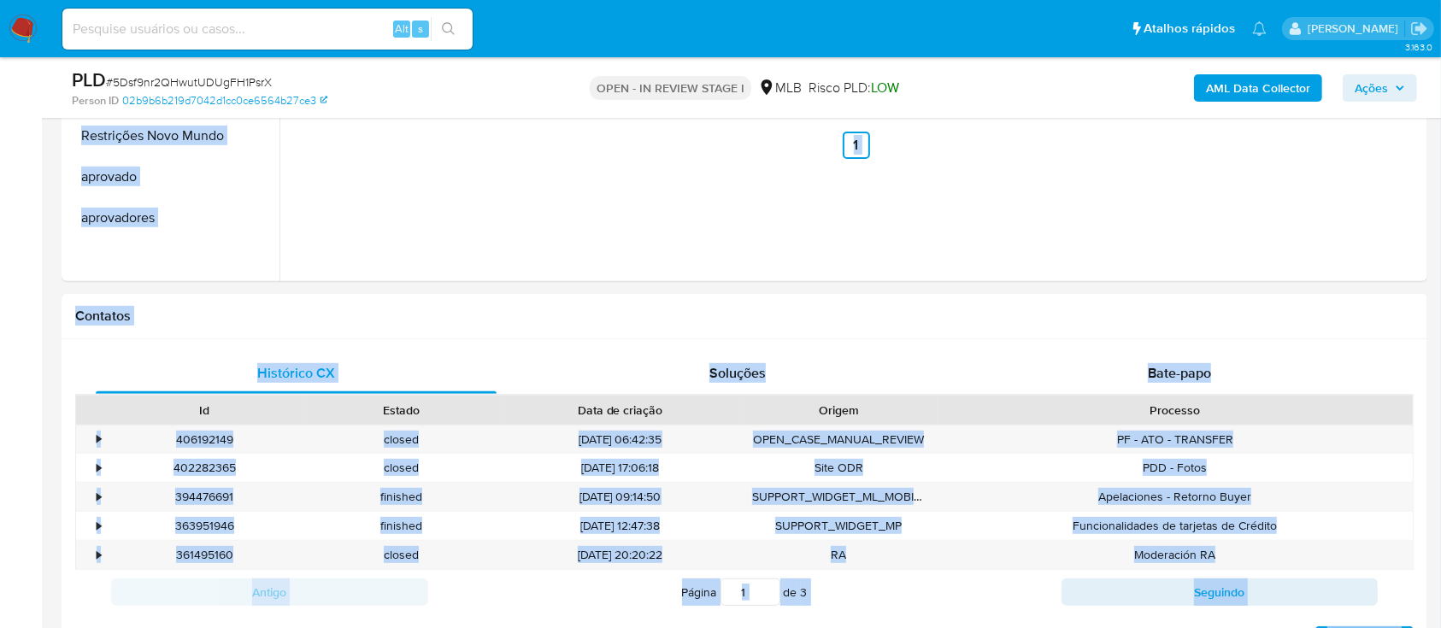
scroll to position [851, 0]
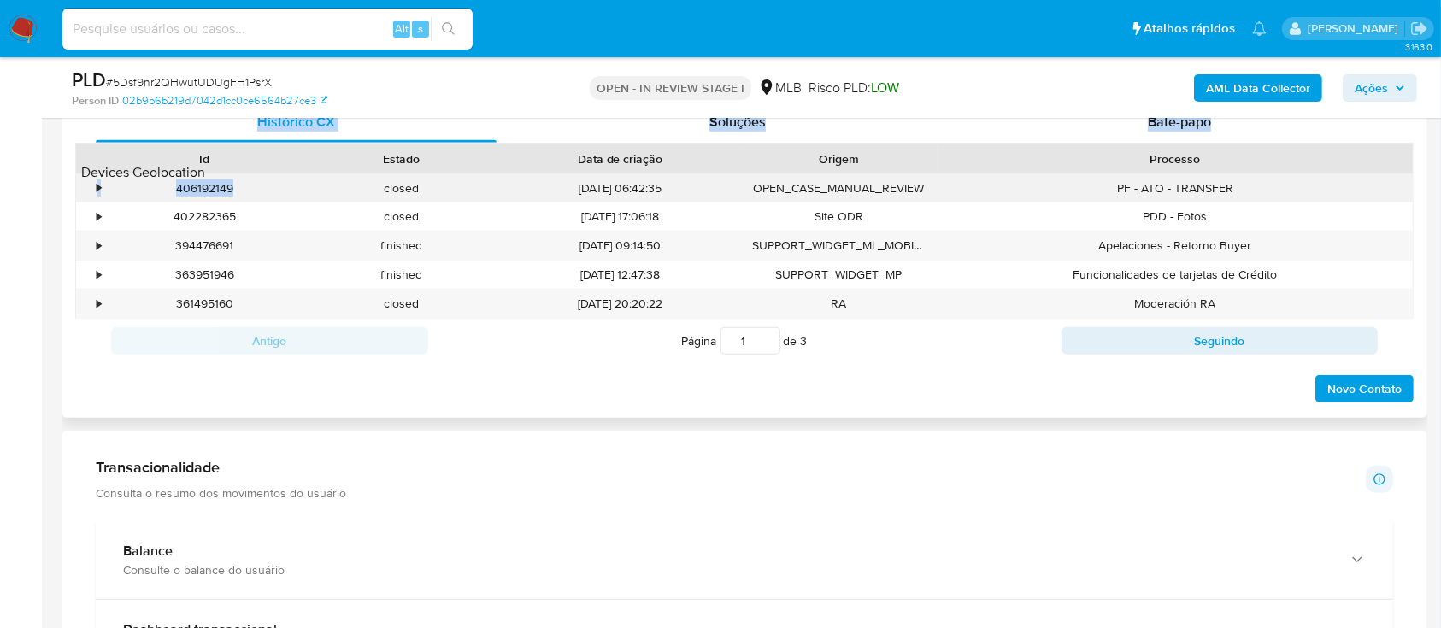
drag, startPoint x: 255, startPoint y: 508, endPoint x: 241, endPoint y: 174, distance: 333.5
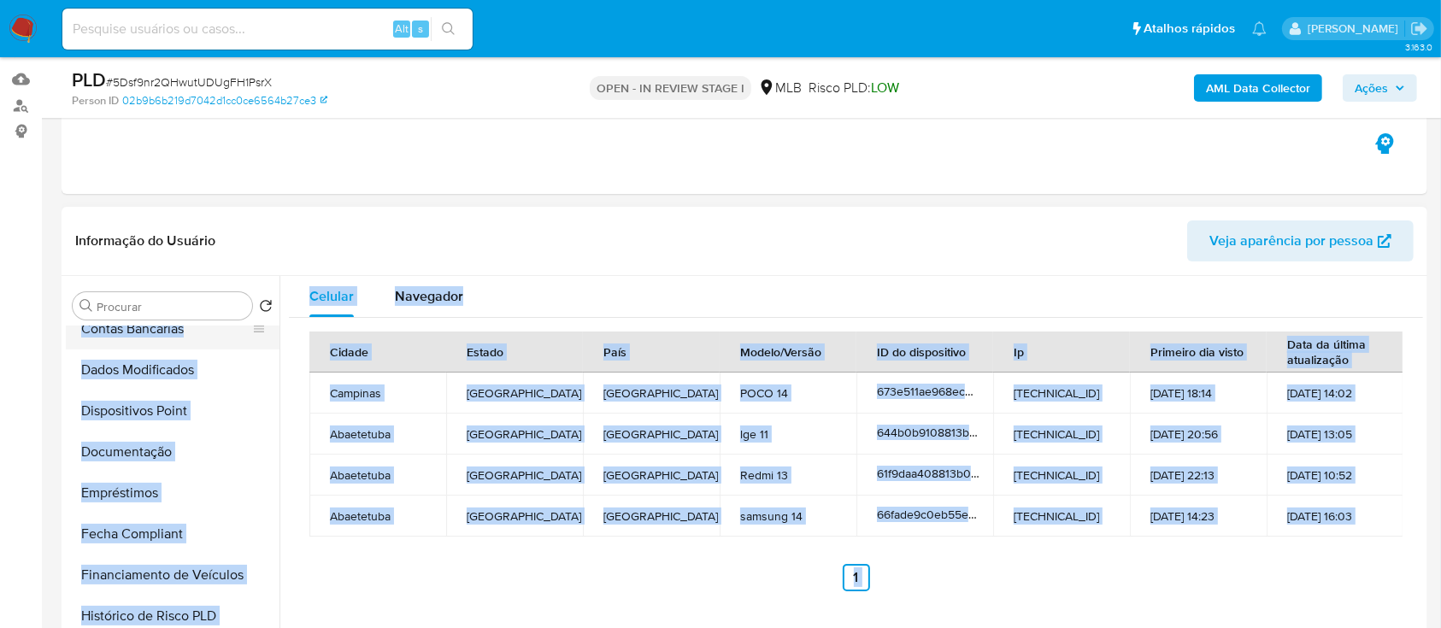
scroll to position [217, 0]
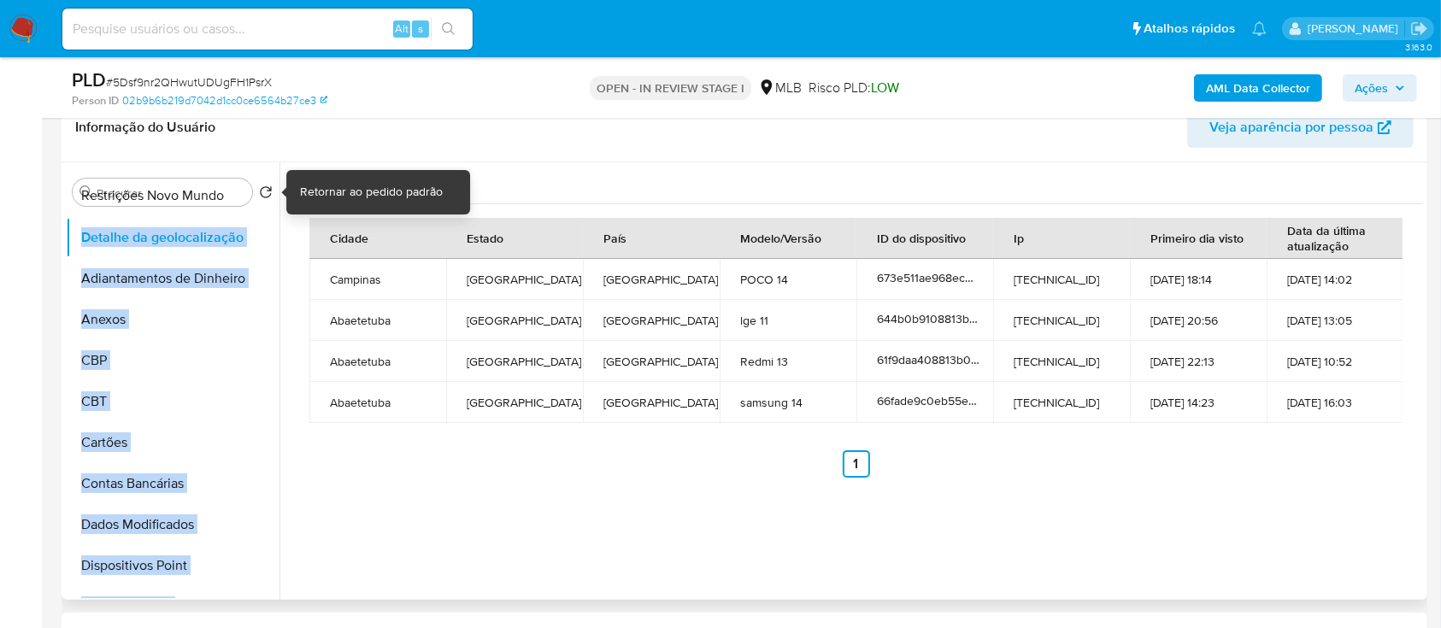
scroll to position [0, 0]
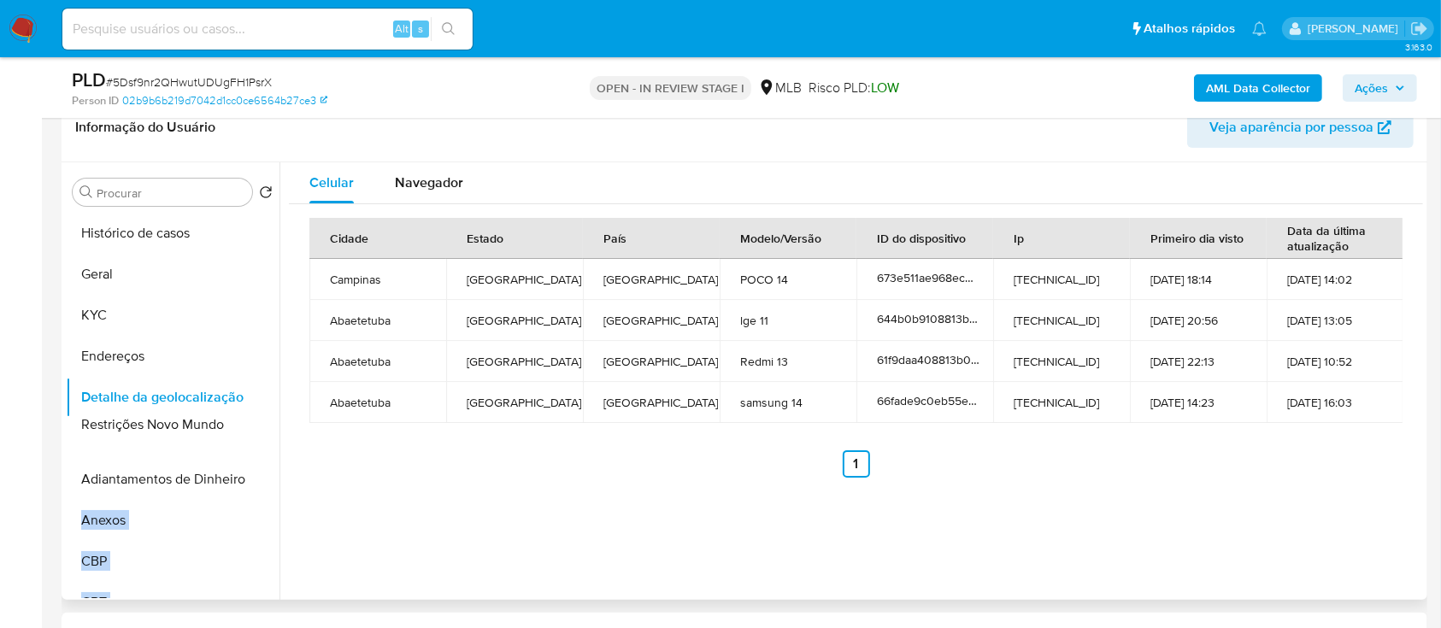
drag, startPoint x: 255, startPoint y: 492, endPoint x: 261, endPoint y: 423, distance: 69.5
click at [261, 423] on ul "Histórico de casos Geral KYC Endereços Detalhe da geolocalização Adiantamentos …" at bounding box center [173, 405] width 214 height 385
click at [118, 431] on button "Restrições Novo Mundo" at bounding box center [166, 438] width 200 height 41
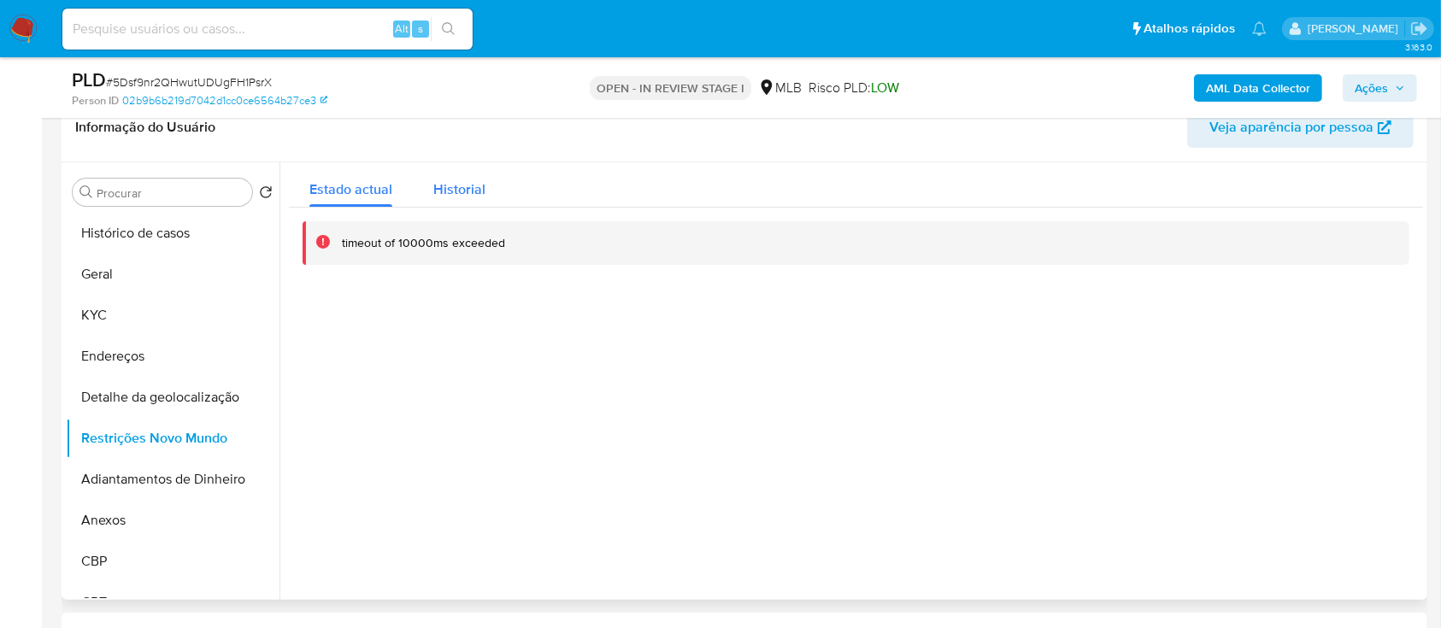
click at [478, 180] on span "Historial" at bounding box center [459, 189] width 52 height 20
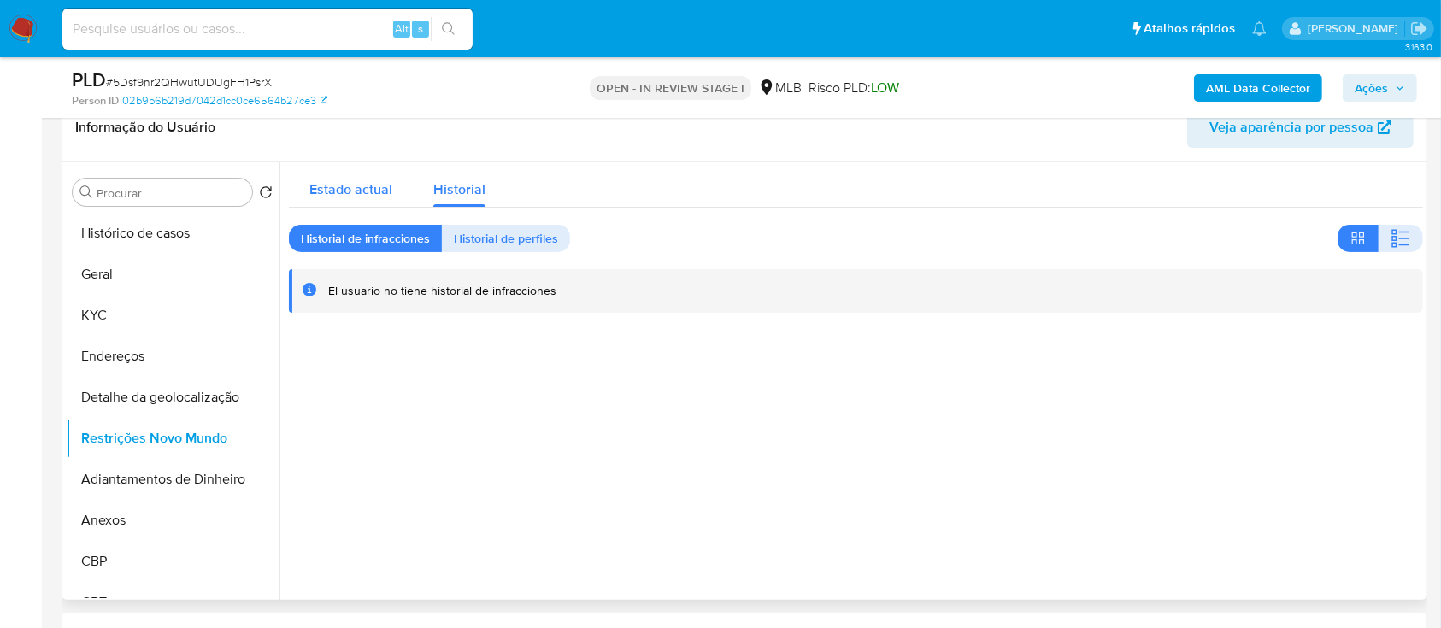
click at [367, 184] on span "Estado actual" at bounding box center [350, 189] width 83 height 20
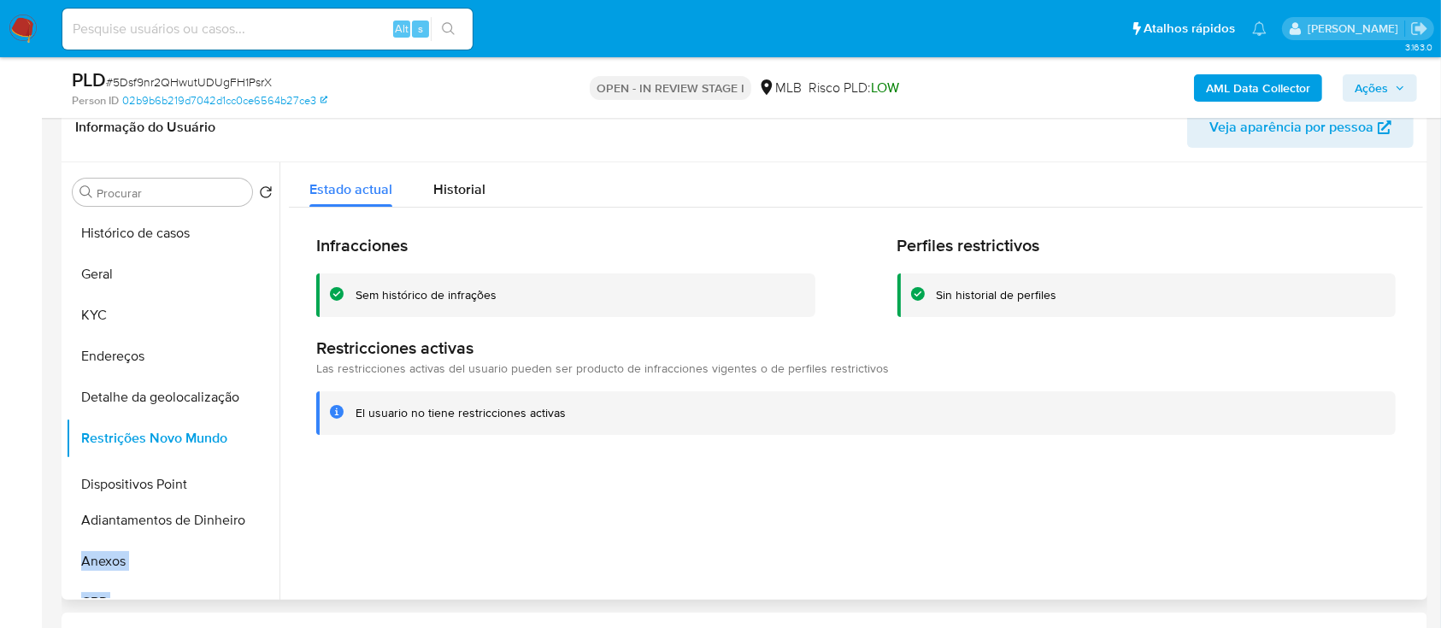
drag, startPoint x: 253, startPoint y: 423, endPoint x: 255, endPoint y: 483, distance: 59.8
click at [255, 483] on ul "Histórico de casos Geral KYC Endereços Detalhe da geolocalização Restrições Nov…" at bounding box center [173, 405] width 214 height 385
click at [314, 540] on div at bounding box center [850, 380] width 1143 height 437
click at [149, 476] on button "Dispositivos Point" at bounding box center [166, 479] width 200 height 41
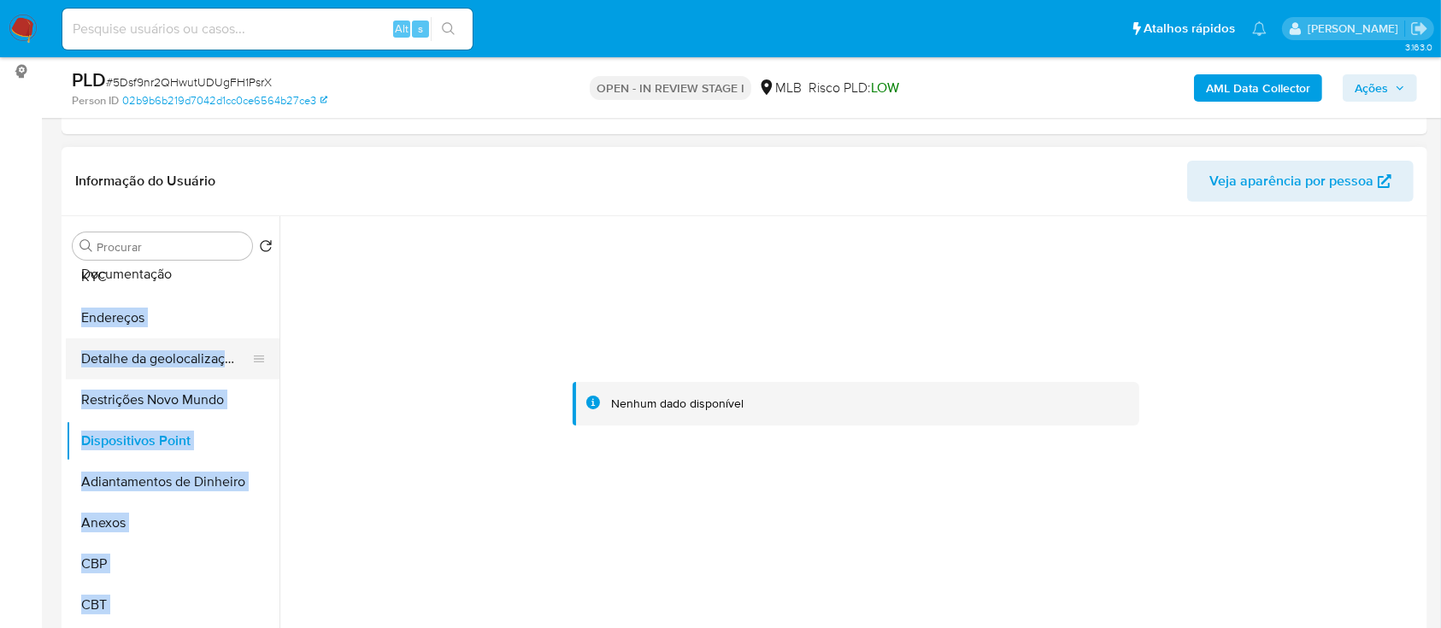
scroll to position [100, 0]
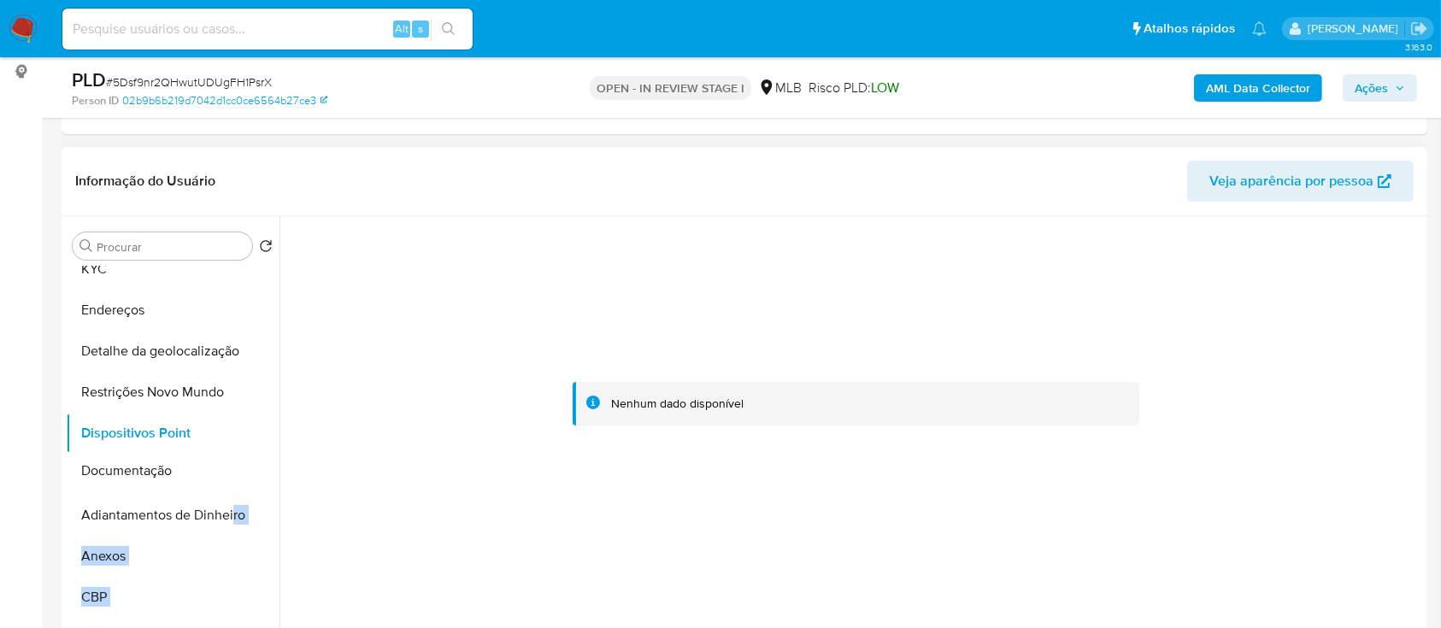
drag, startPoint x: 253, startPoint y: 515, endPoint x: 232, endPoint y: 463, distance: 56.0
click at [232, 463] on ul "Histórico de casos Geral KYC Endereços Detalhe da geolocalização Restrições Nov…" at bounding box center [173, 459] width 214 height 385
click at [78, 509] on ul "Histórico de casos Geral KYC Endereços Detalhe da geolocalização Restrições Nov…" at bounding box center [173, 459] width 214 height 385
click at [130, 464] on button "Documentação" at bounding box center [166, 474] width 200 height 41
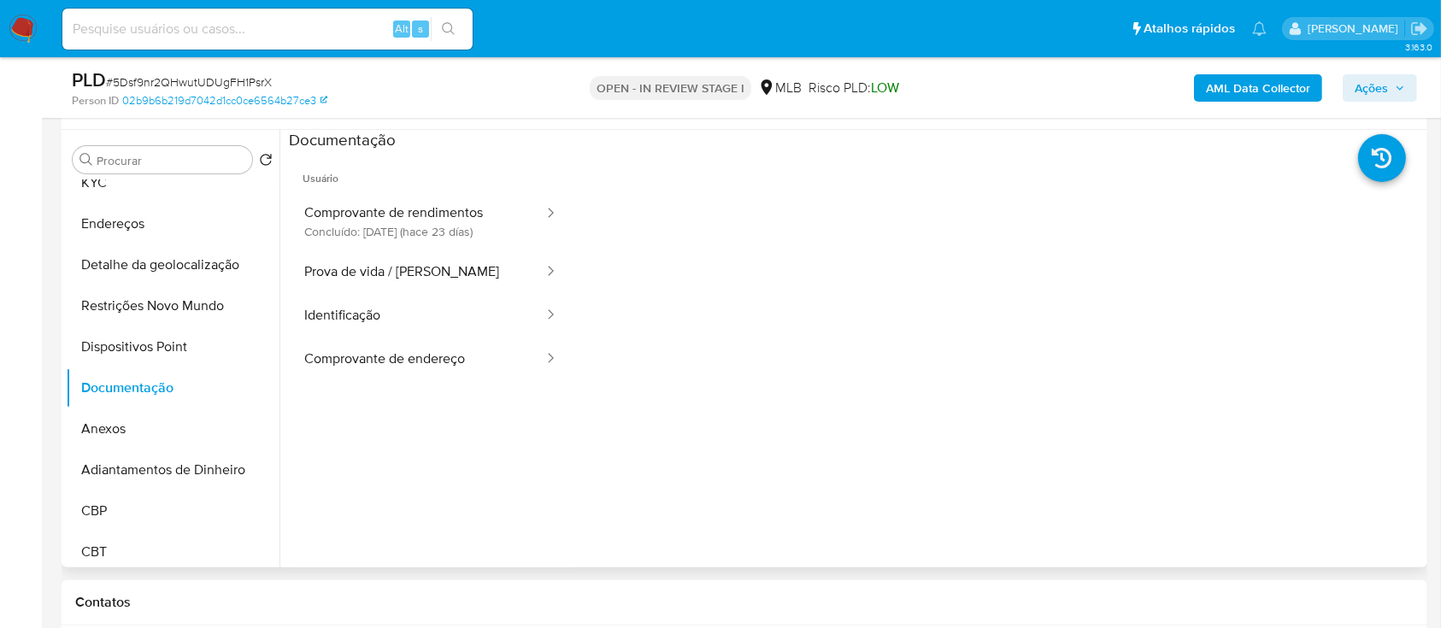
scroll to position [342, 0]
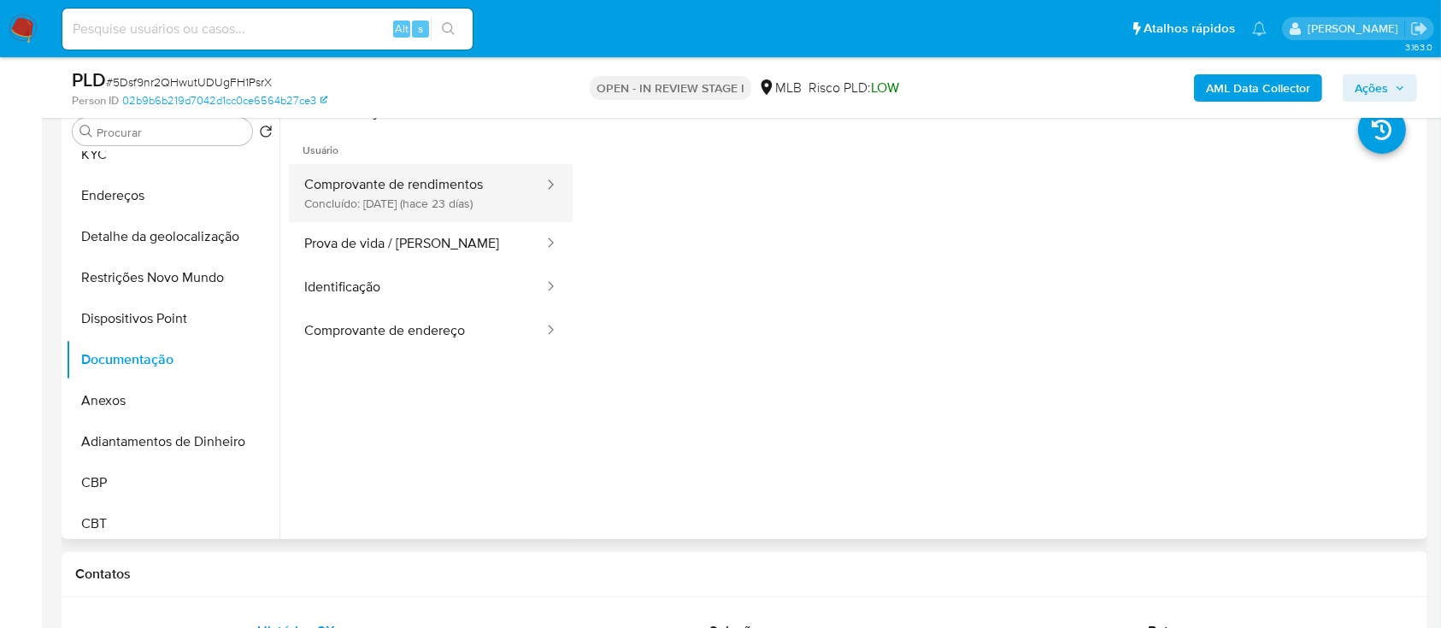
click at [403, 196] on button "Comprovante de rendimentos Concluído: 22/09/2025 (hace 23 días)" at bounding box center [417, 193] width 256 height 58
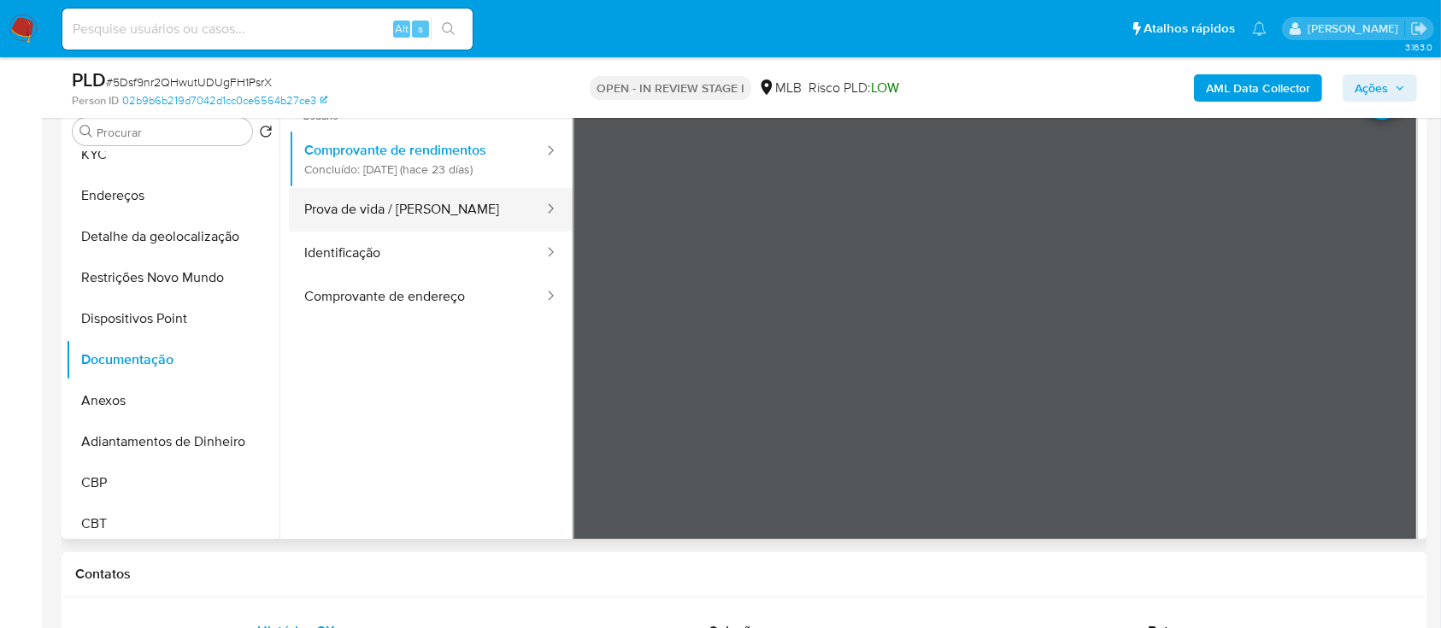
click at [383, 211] on button "Prova de vida / Selfie" at bounding box center [417, 210] width 256 height 44
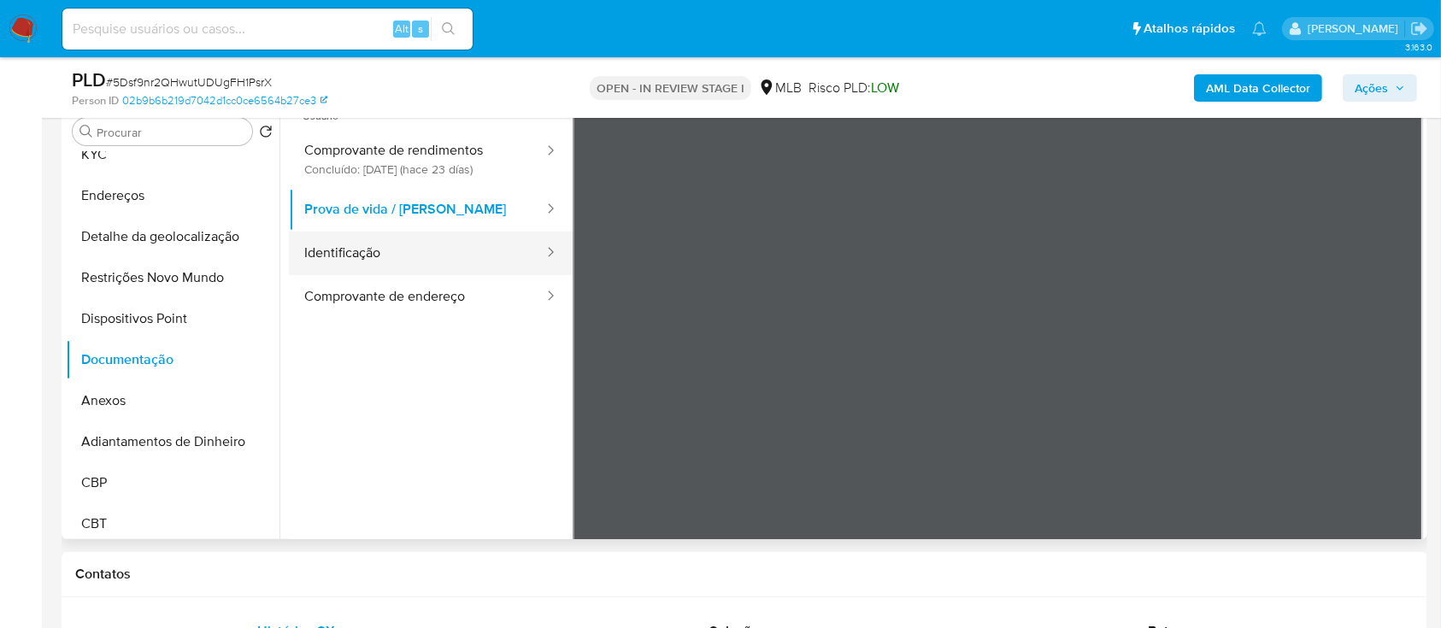
click at [387, 254] on button "Identificação" at bounding box center [417, 254] width 256 height 44
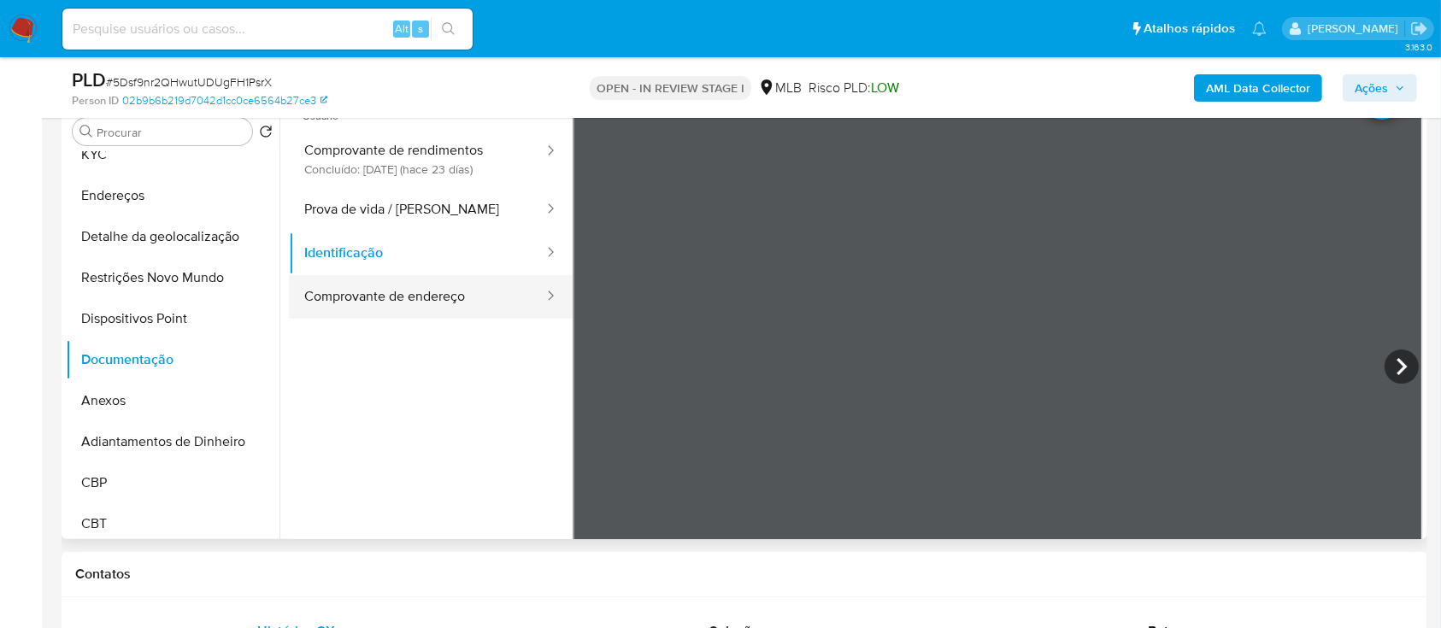
click at [437, 305] on button "Comprovante de endereço" at bounding box center [417, 297] width 256 height 44
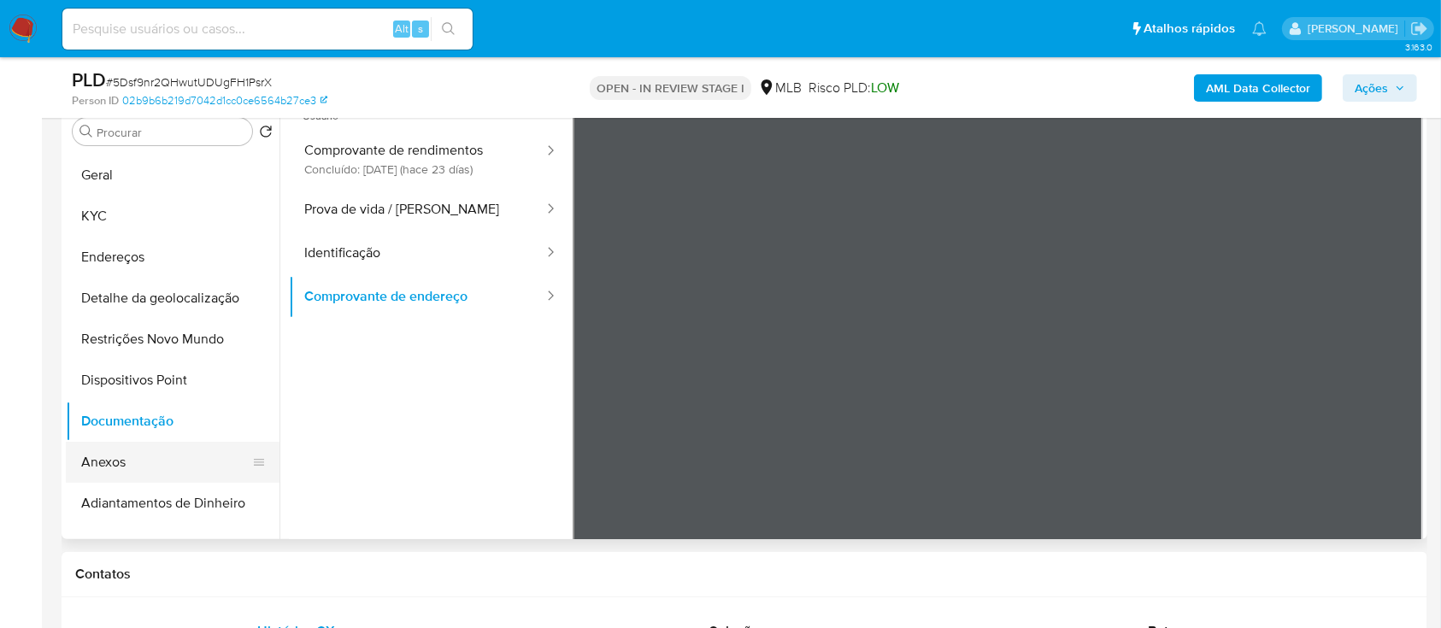
scroll to position [0, 0]
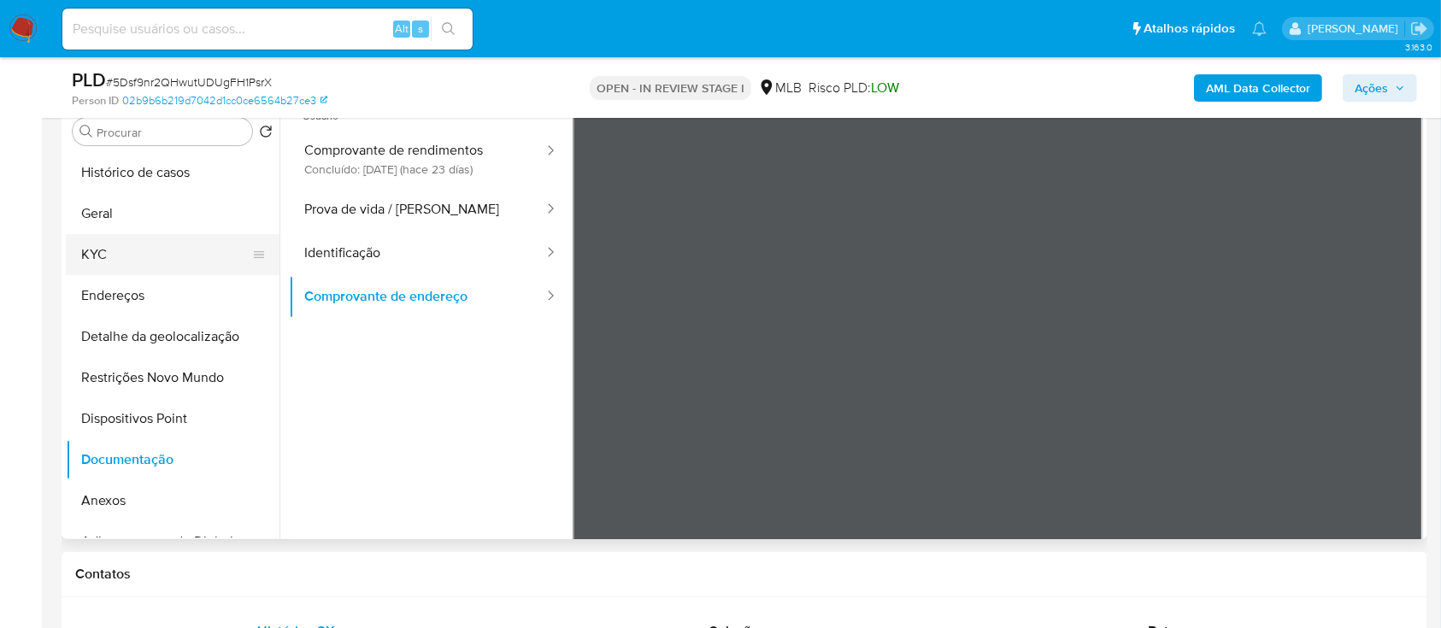
click at [126, 252] on button "KYC" at bounding box center [166, 254] width 200 height 41
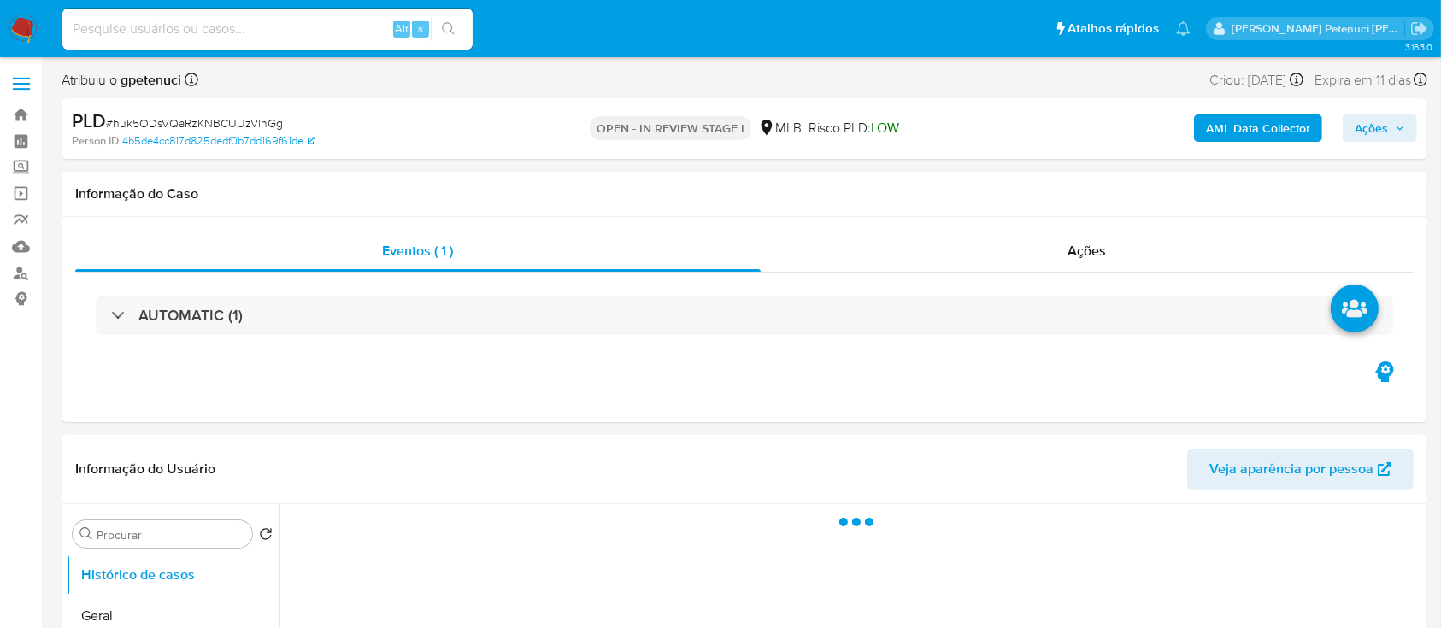
select select "10"
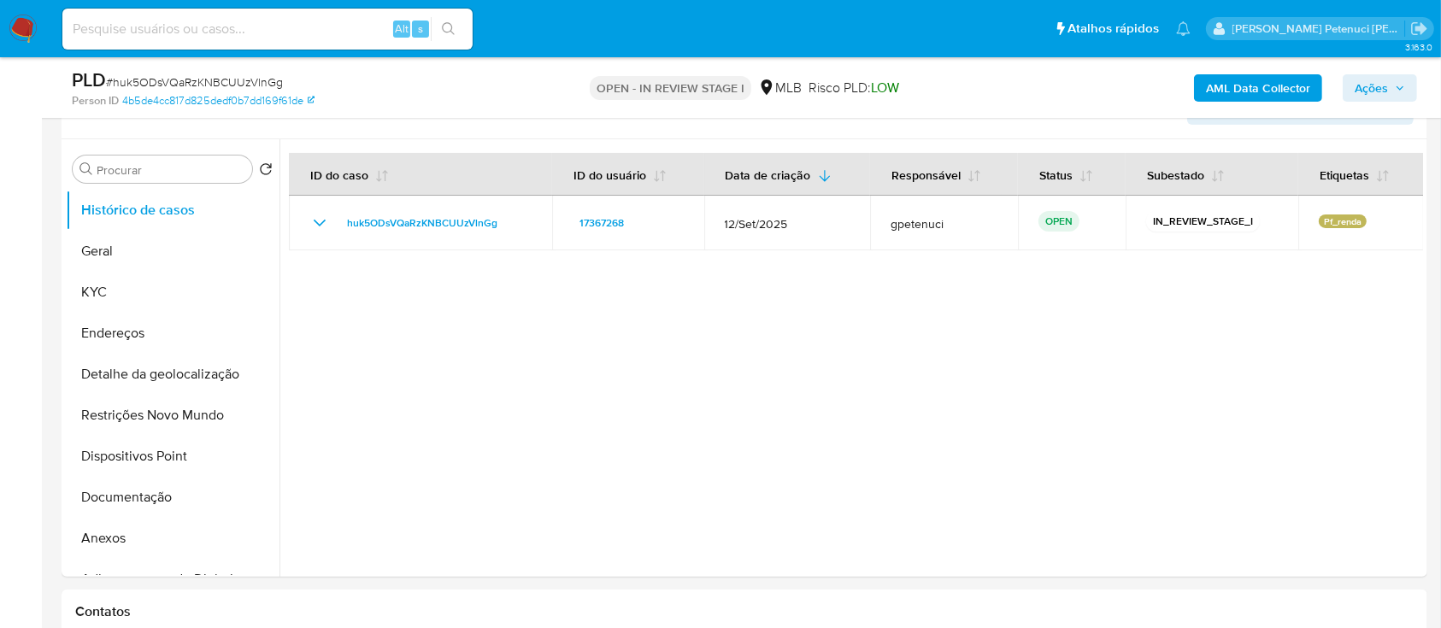
scroll to position [342, 0]
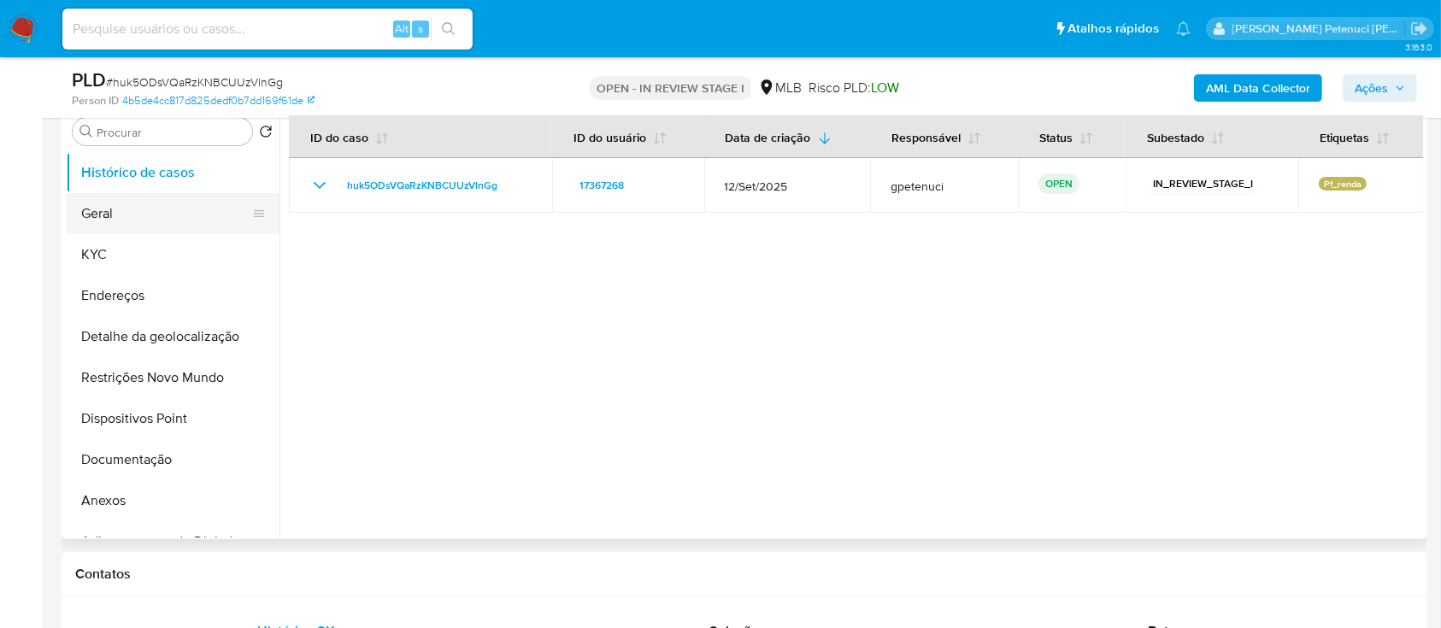
click at [167, 202] on button "Geral" at bounding box center [166, 213] width 200 height 41
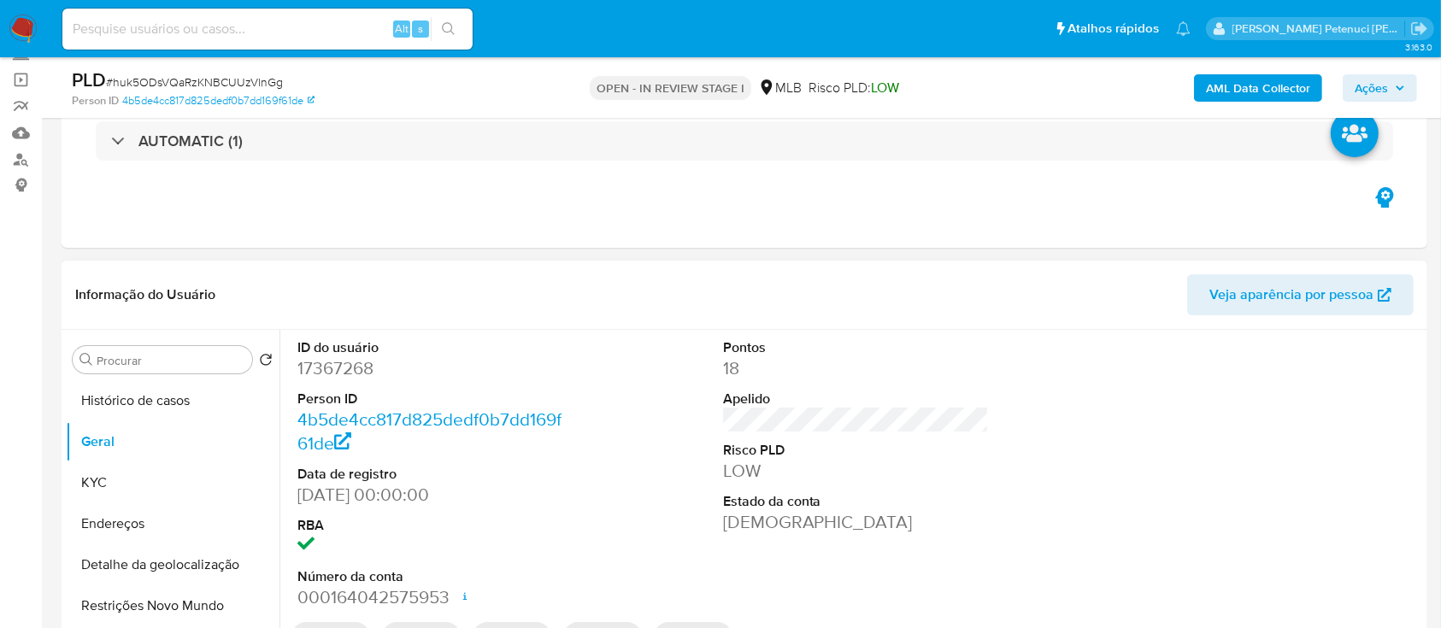
scroll to position [227, 0]
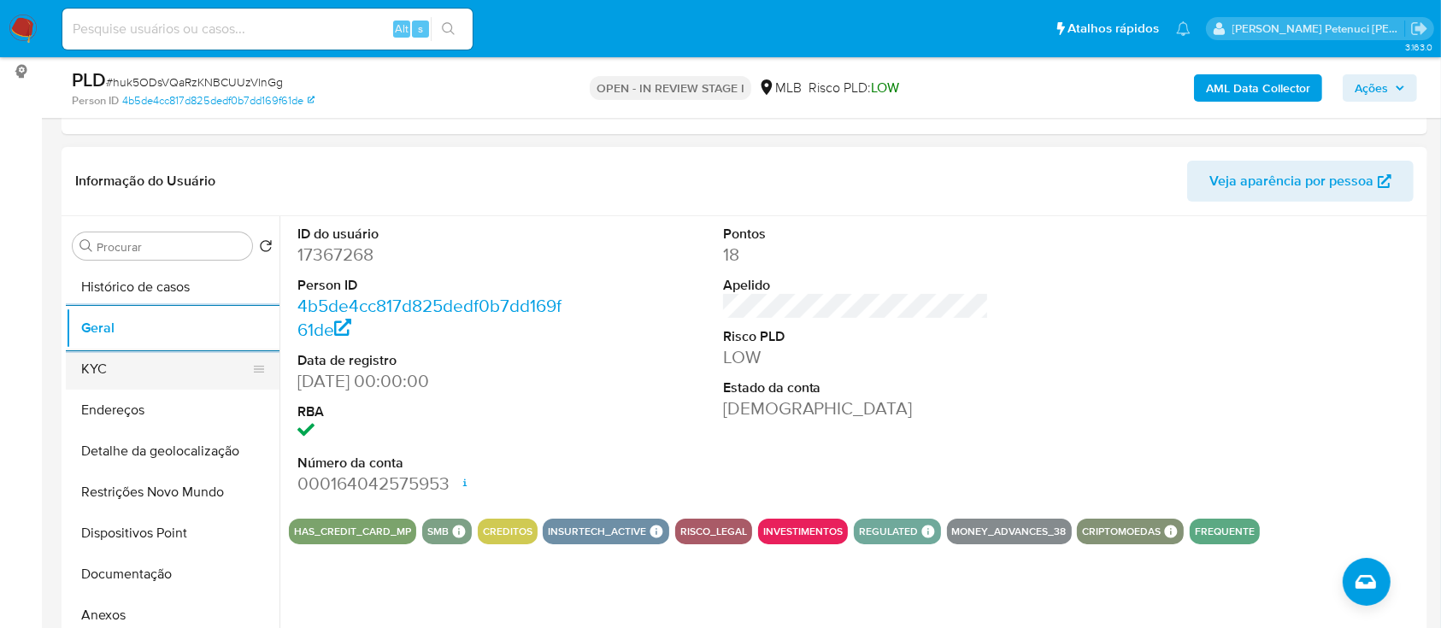
click at [189, 368] on button "KYC" at bounding box center [166, 369] width 200 height 41
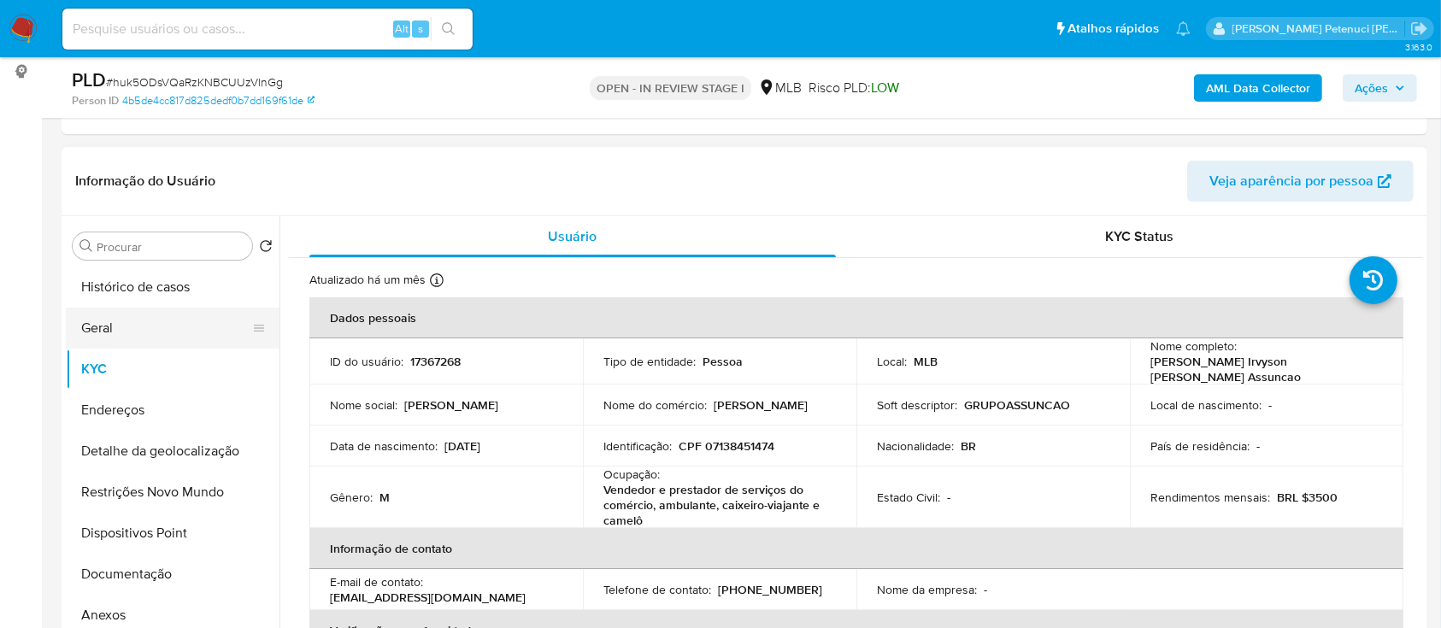
click at [145, 329] on button "Geral" at bounding box center [166, 328] width 200 height 41
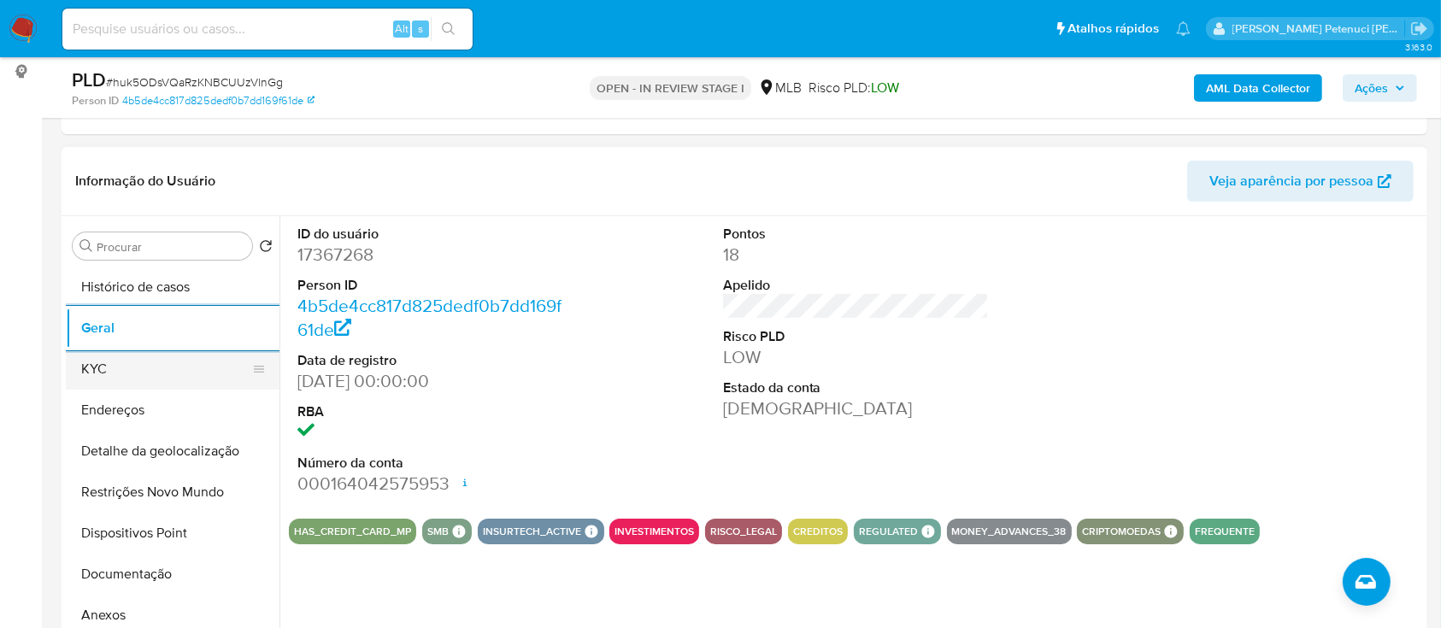
click at [99, 379] on button "KYC" at bounding box center [166, 369] width 200 height 41
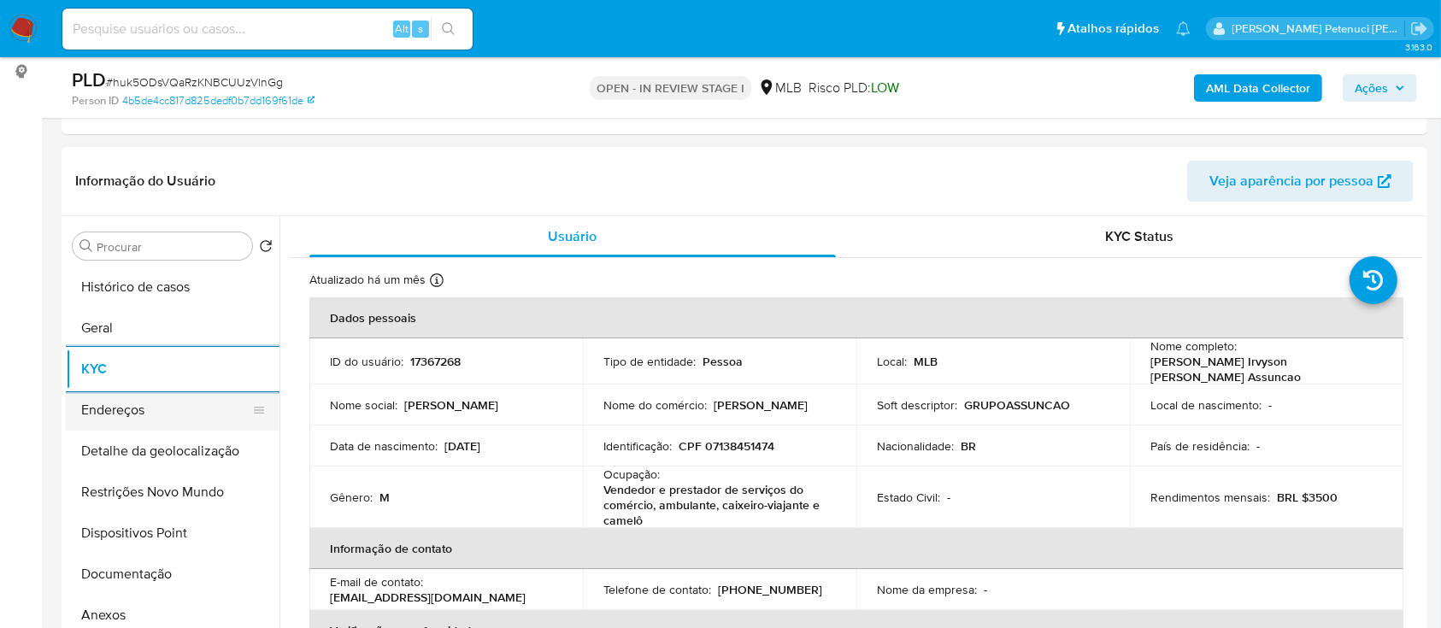
click at [185, 400] on button "Endereços" at bounding box center [166, 410] width 200 height 41
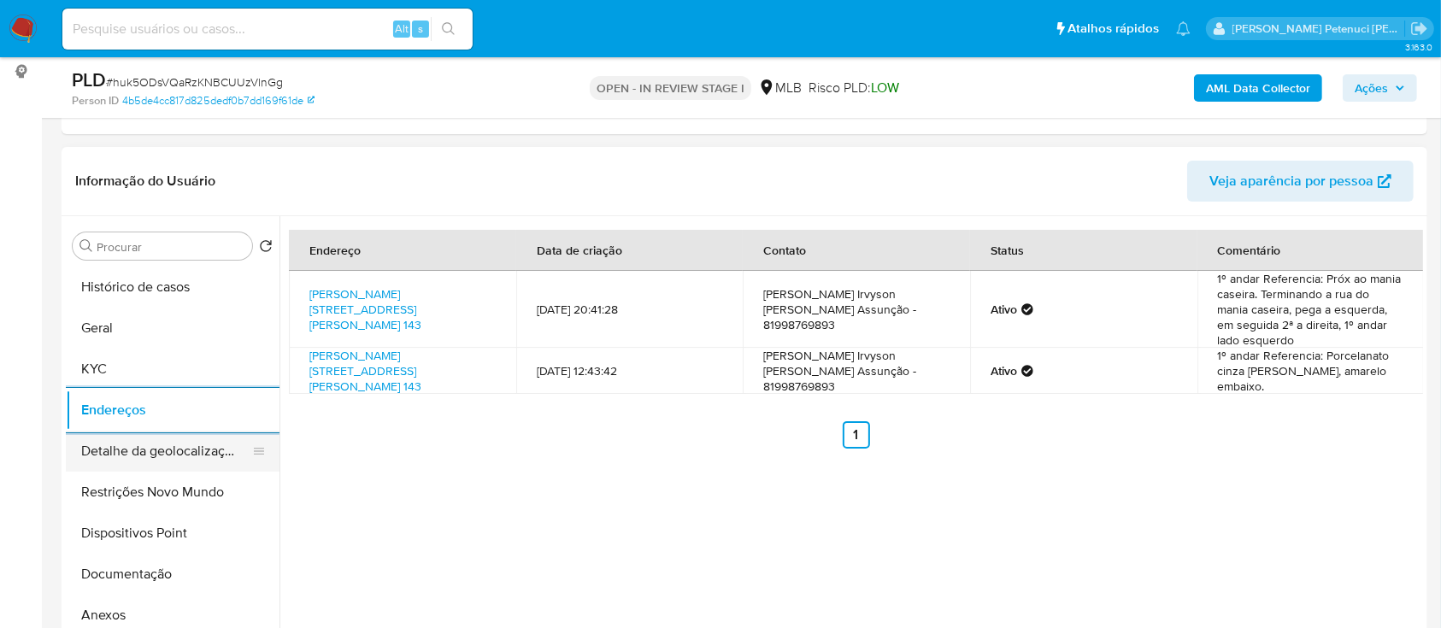
click at [206, 456] on button "Detalhe da geolocalização" at bounding box center [166, 451] width 200 height 41
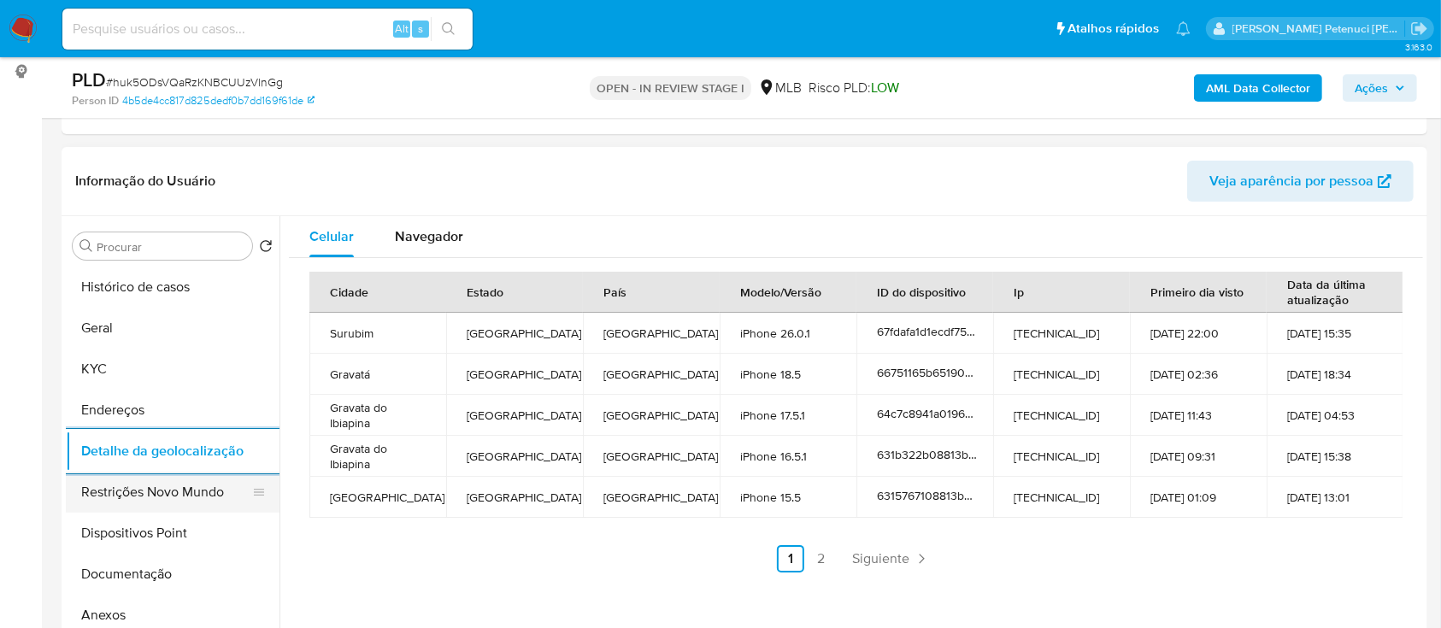
click at [130, 503] on button "Restrições Novo Mundo" at bounding box center [166, 492] width 200 height 41
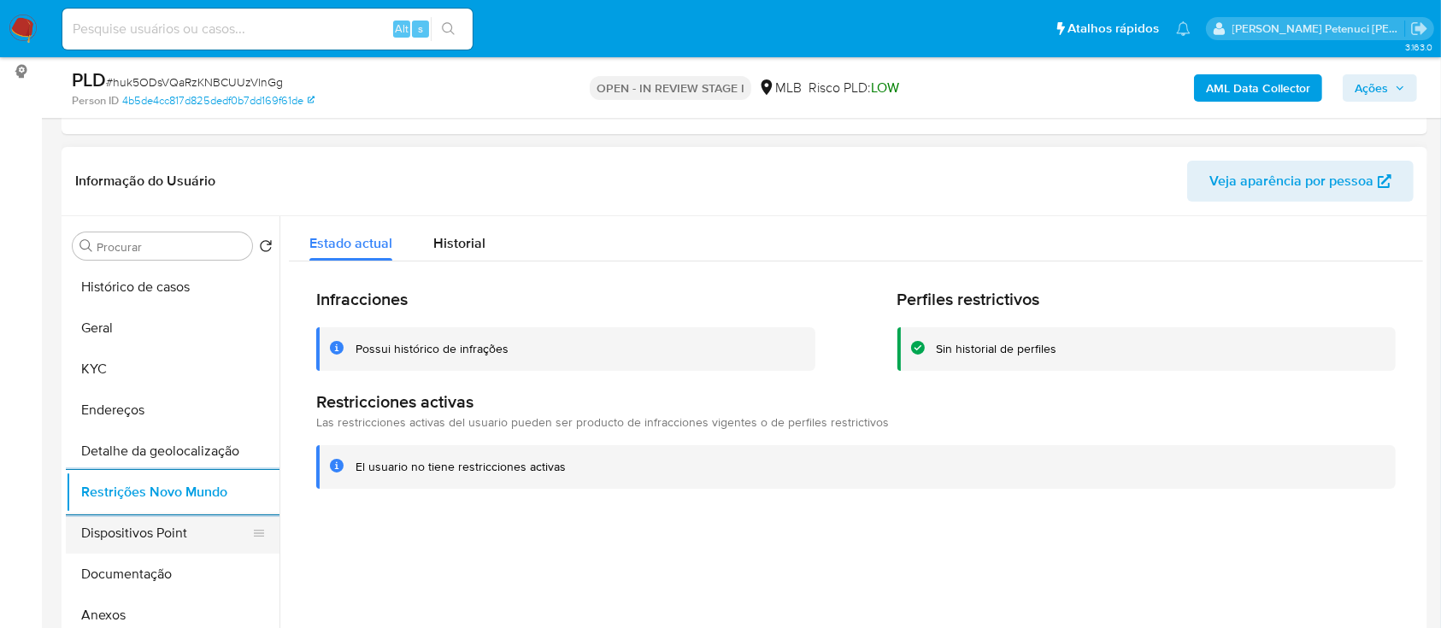
click at [124, 527] on button "Dispositivos Point" at bounding box center [166, 533] width 200 height 41
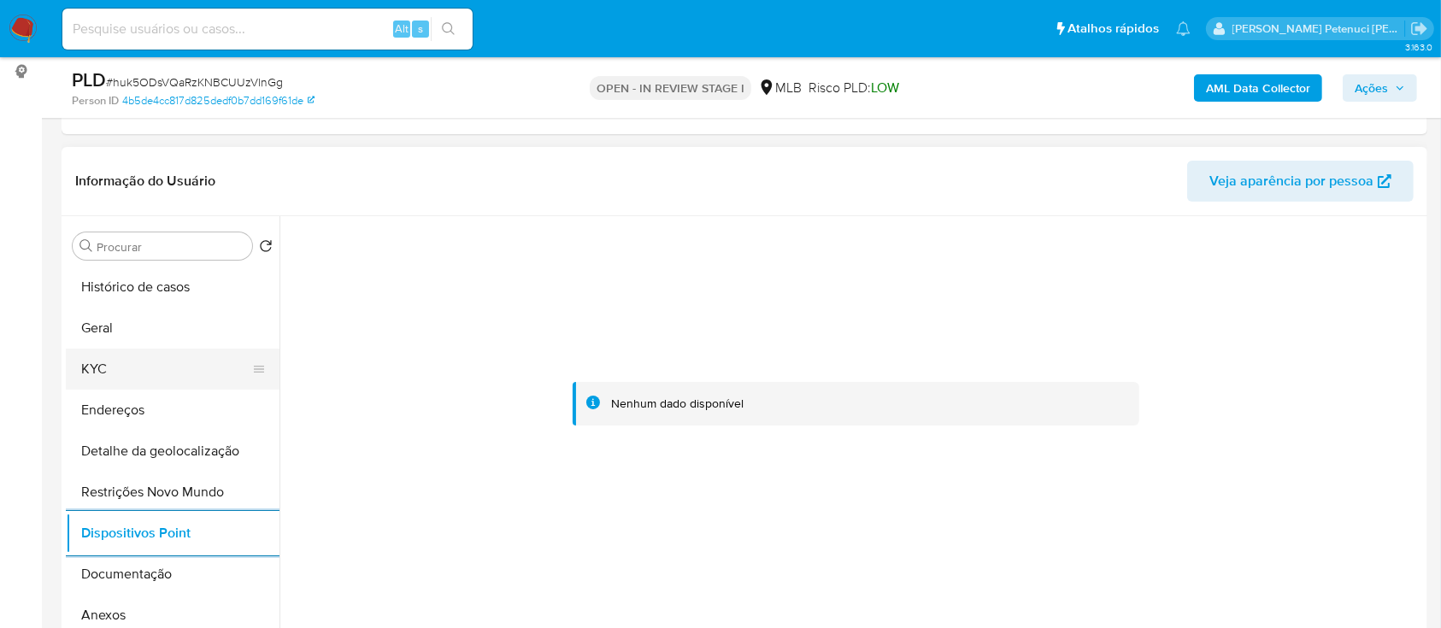
click at [131, 349] on button "KYC" at bounding box center [166, 369] width 200 height 41
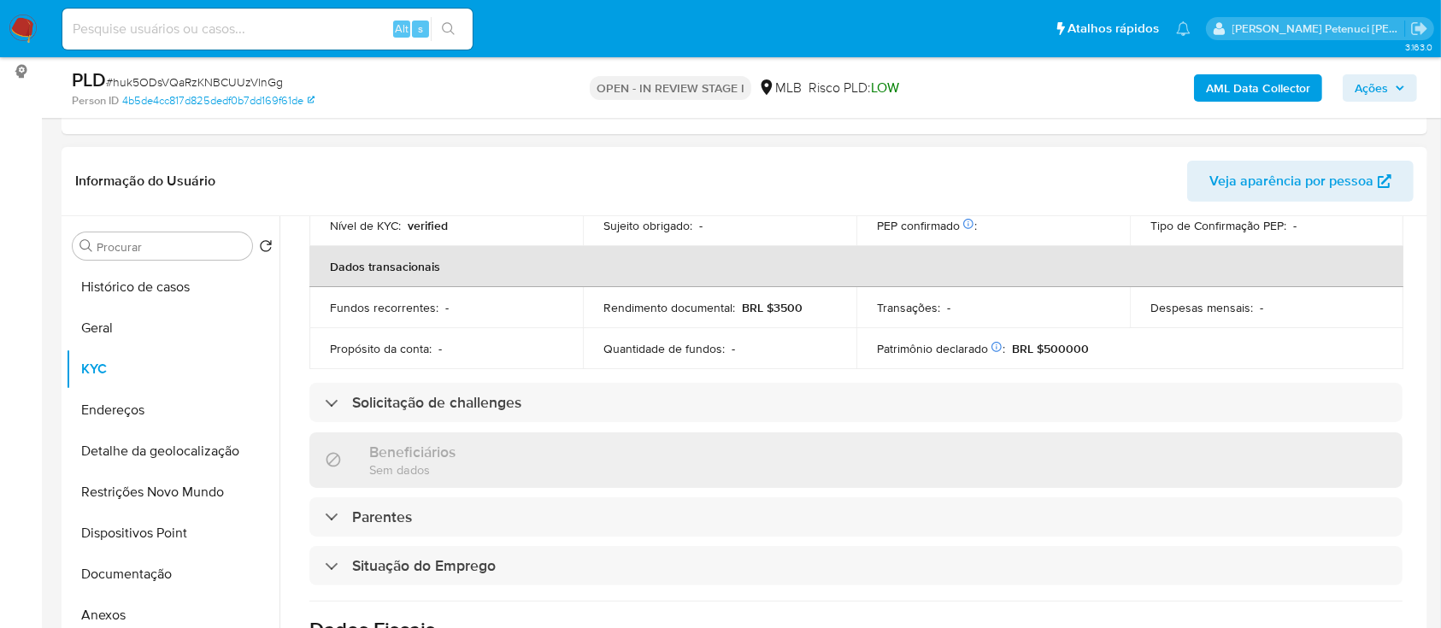
scroll to position [747, 0]
